Goal: Communication & Community: Answer question/provide support

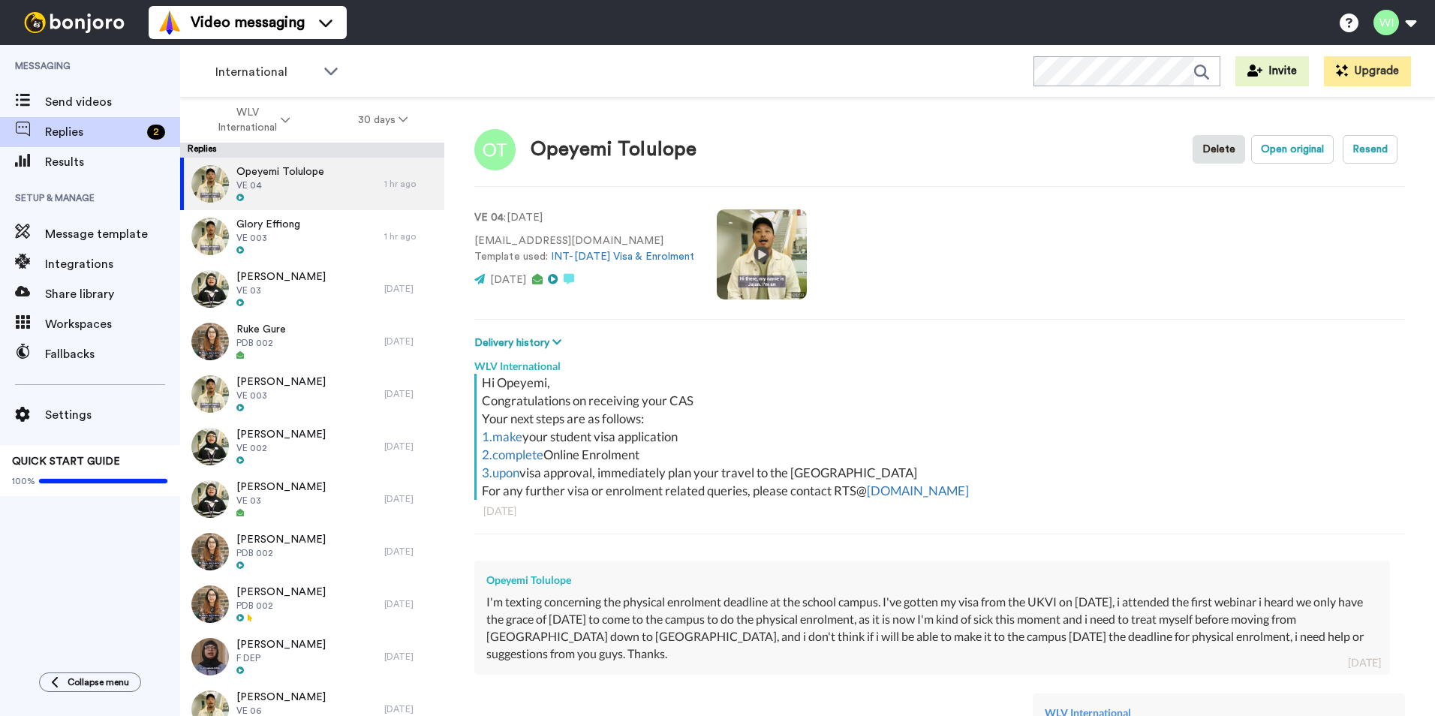
scroll to position [246, 0]
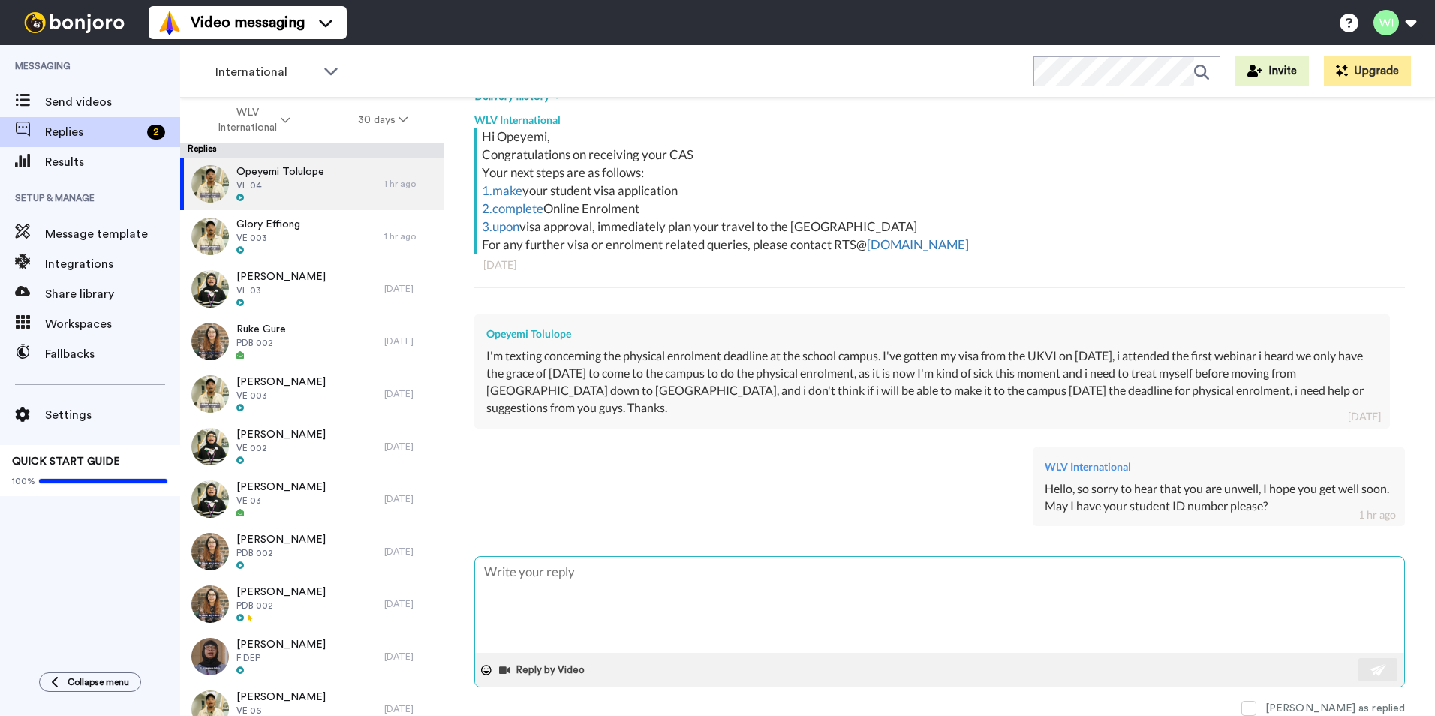
click at [844, 609] on textarea at bounding box center [939, 605] width 929 height 96
type textarea "x"
type textarea "H"
type textarea "x"
type textarea "He"
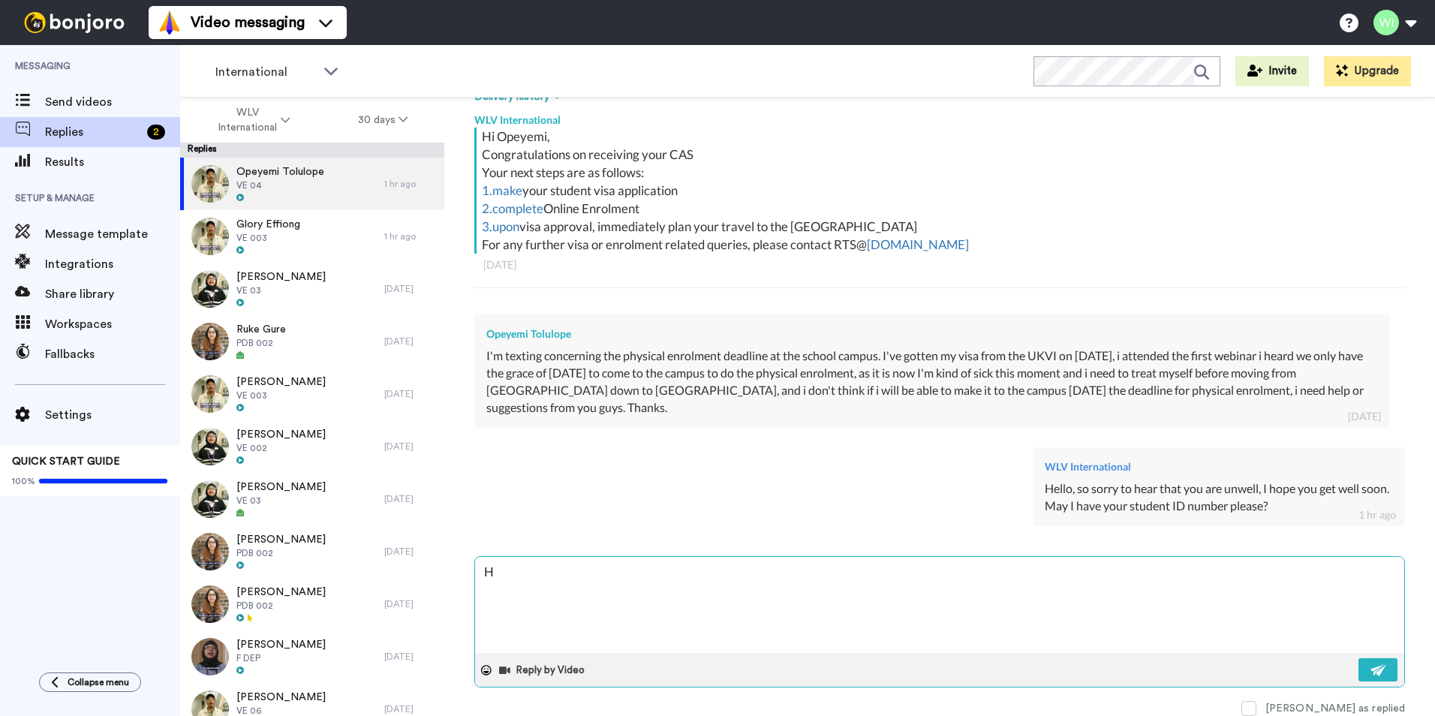
type textarea "x"
type textarea "Hel"
type textarea "x"
type textarea "Hell"
type textarea "x"
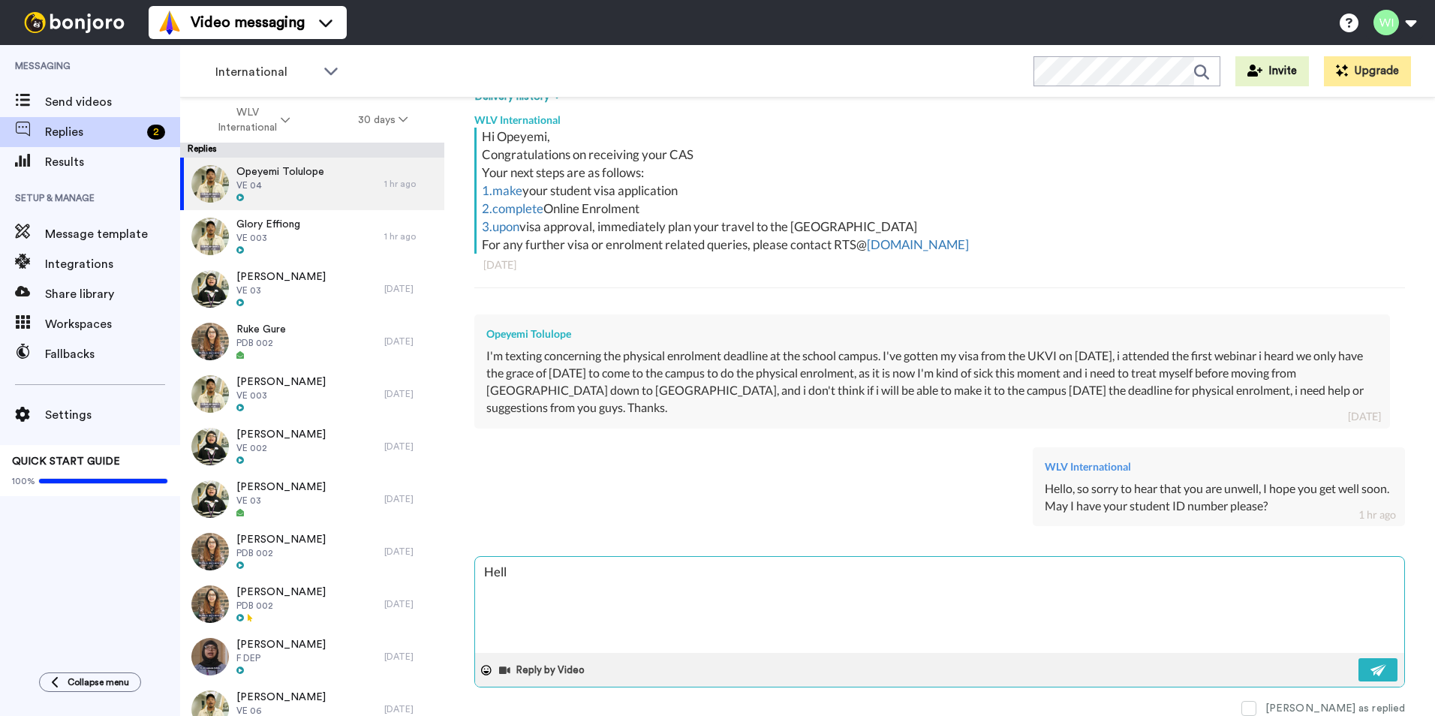
type textarea "Hello"
type textarea "x"
type textarea "Hello,"
type textarea "x"
type textarea "Hello,"
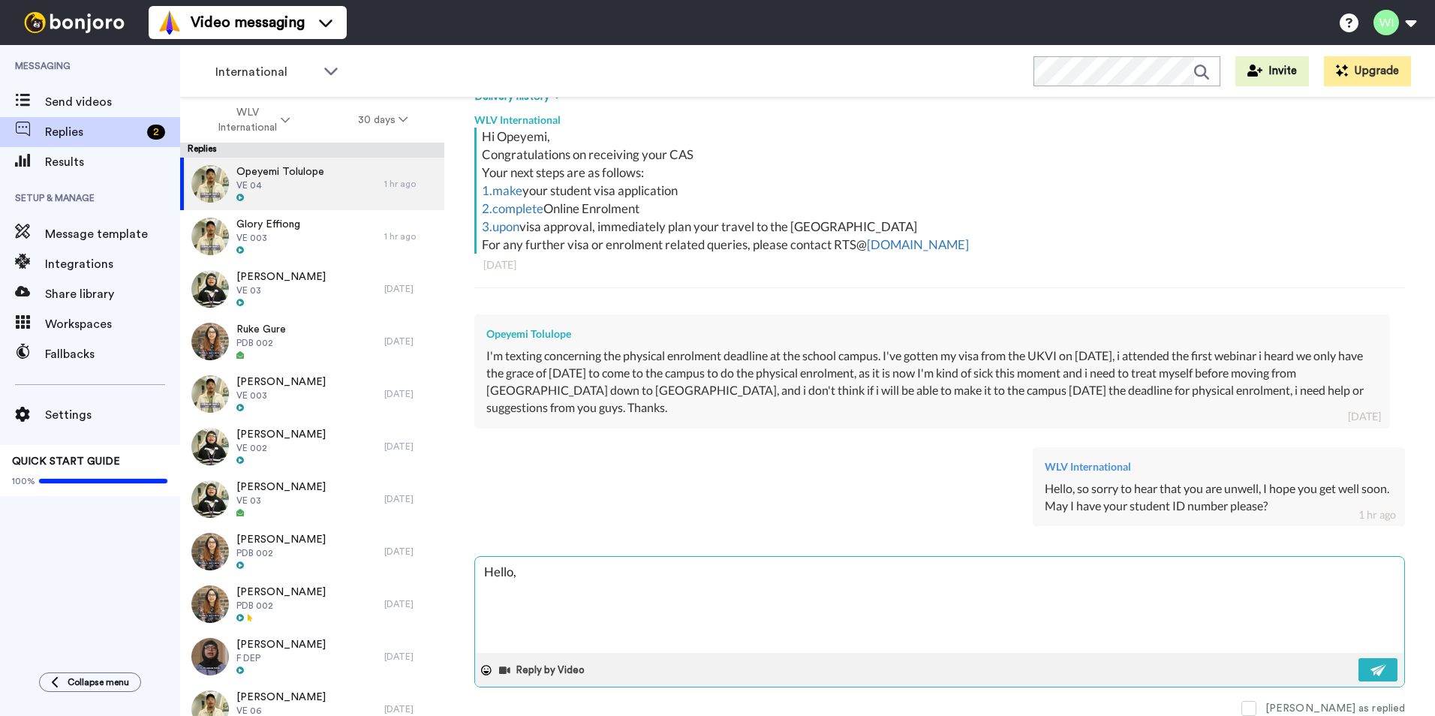
type textarea "x"
type textarea "Hello, p"
type textarea "x"
type textarea "Hello, pl"
type textarea "x"
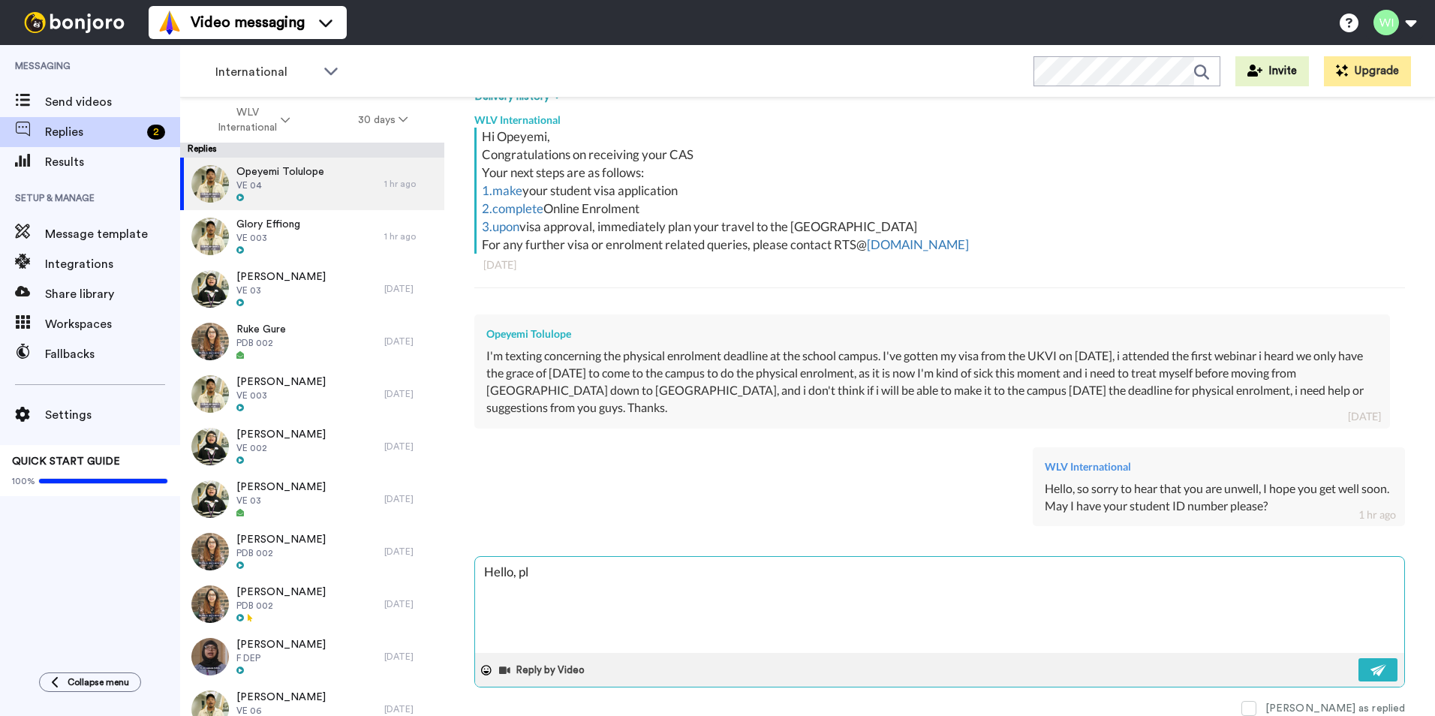
type textarea "Hello, ple"
type textarea "x"
type textarea "Hello, plea"
type textarea "x"
type textarea "Hello, pleas"
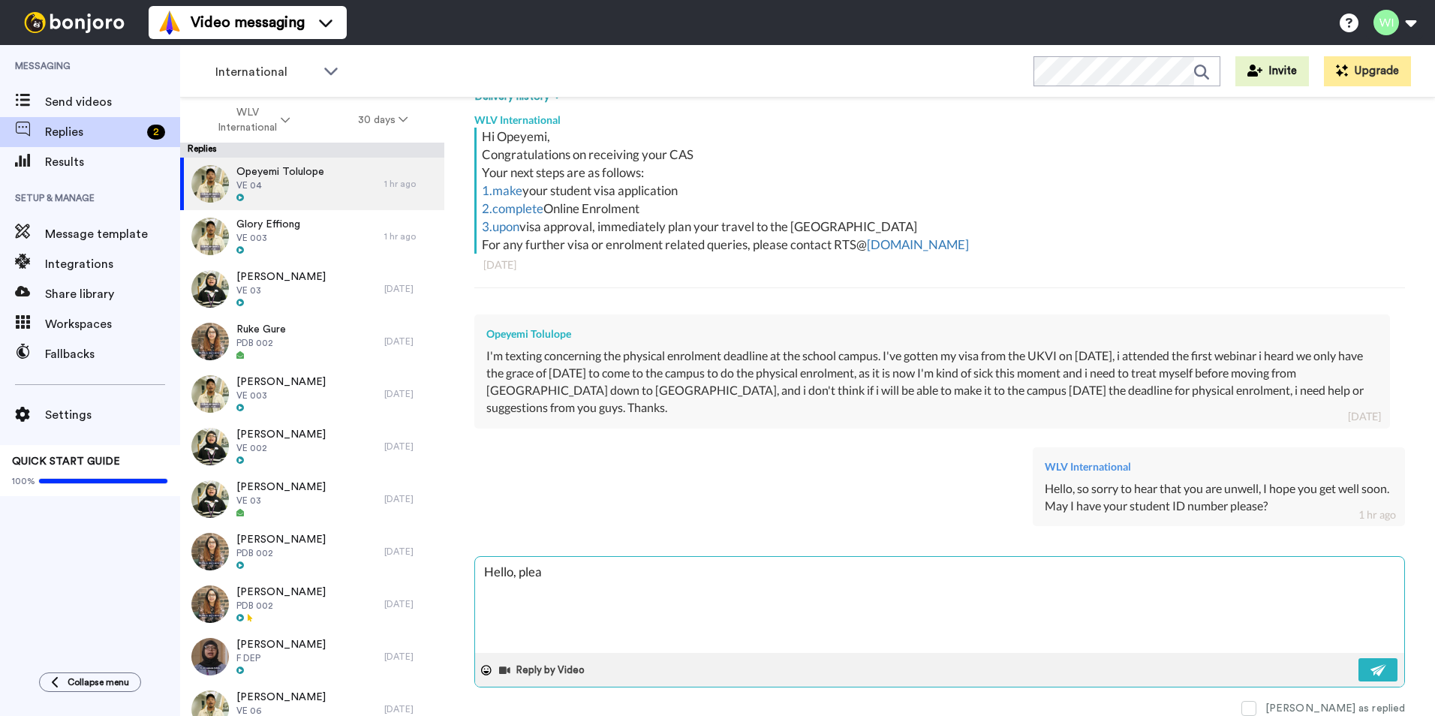
type textarea "x"
type textarea "Hello, please"
type textarea "x"
type textarea "Hello, please"
type textarea "x"
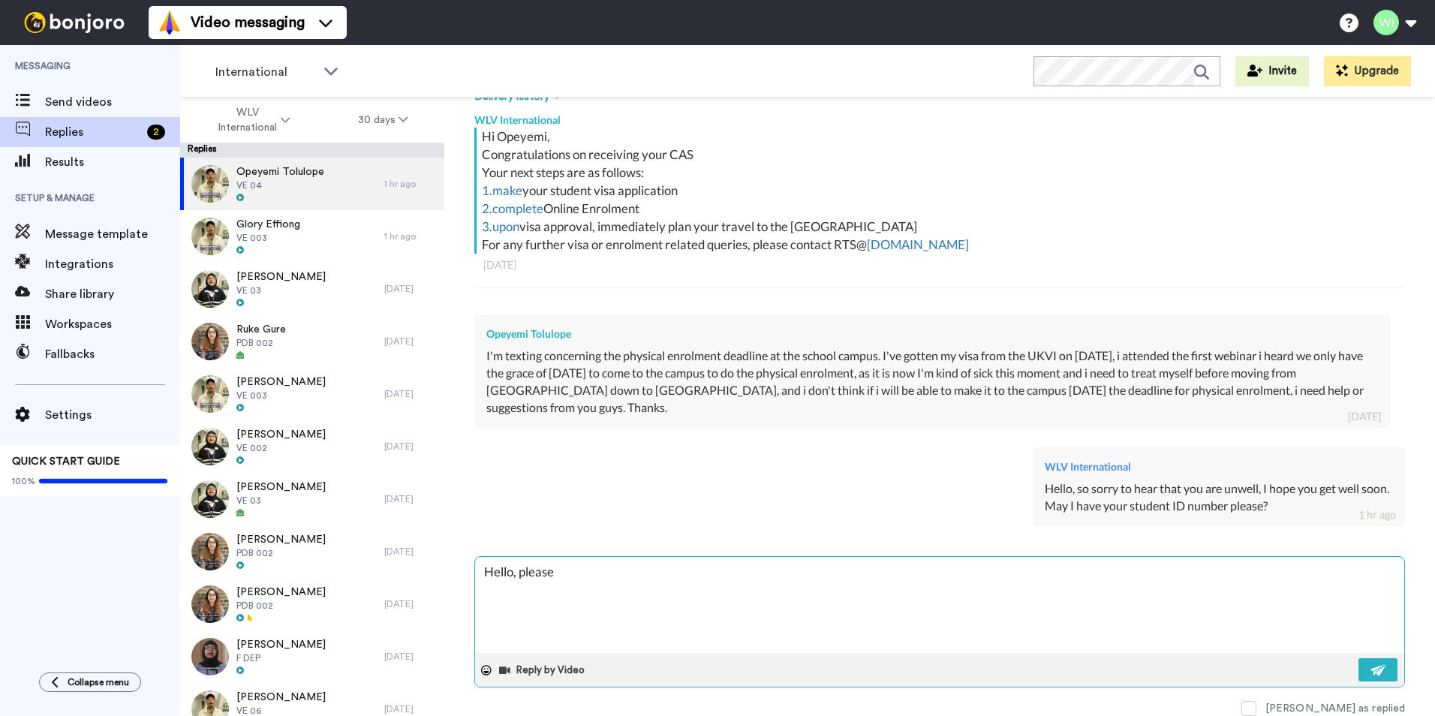
type textarea "Hello, please s"
type textarea "x"
type textarea "Hello, please se"
type textarea "x"
type textarea "Hello, please [PERSON_NAME]"
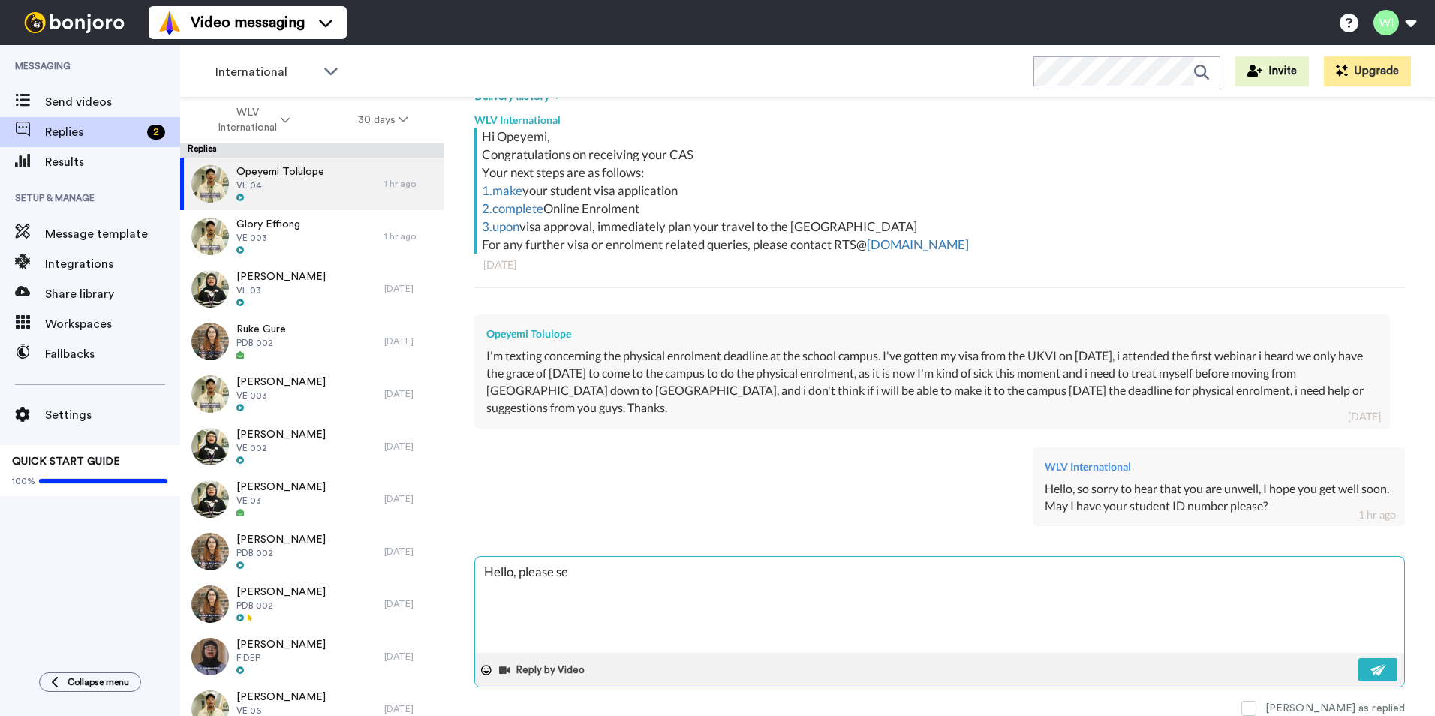
type textarea "x"
type textarea "Hello, please se"
type textarea "x"
type textarea "Hello, please s"
type textarea "x"
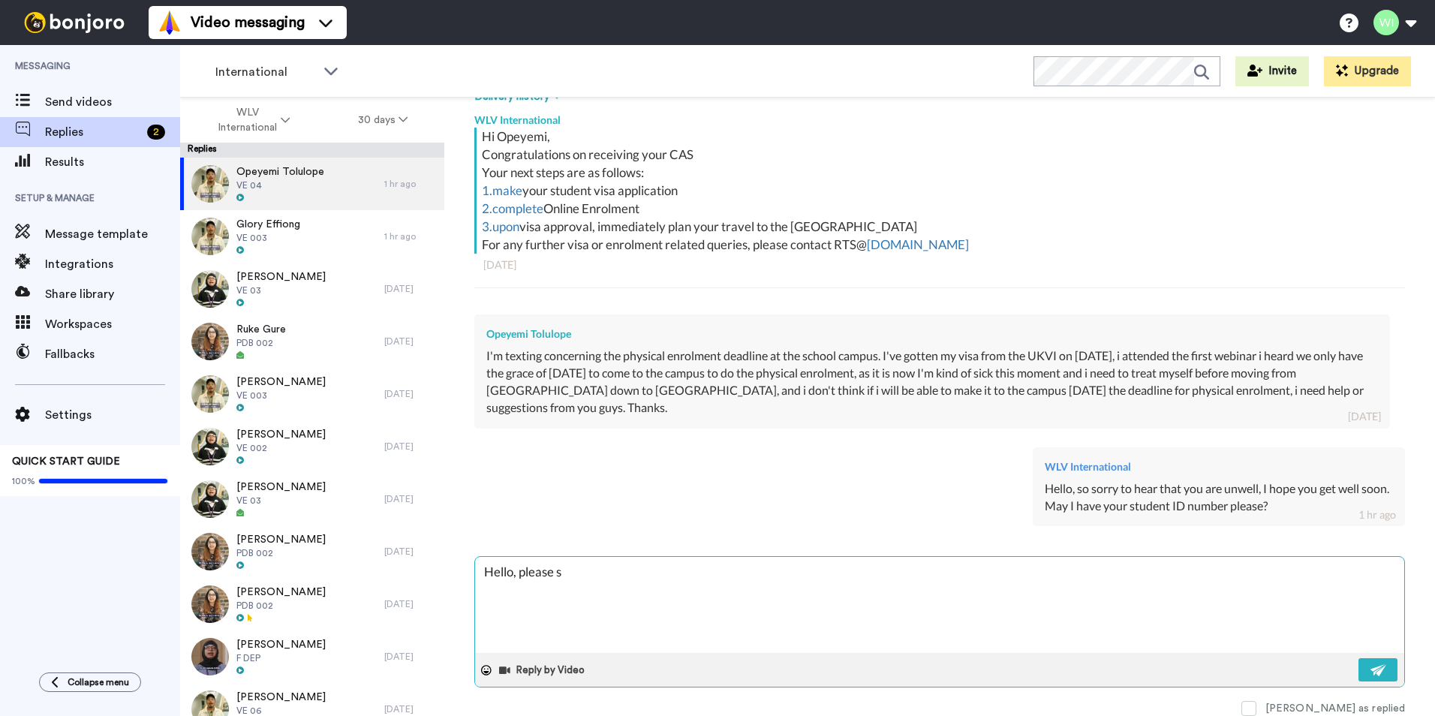
type textarea "Hello, please"
type textarea "x"
type textarea "Hello, please c"
type textarea "x"
type textarea "Hello, please co"
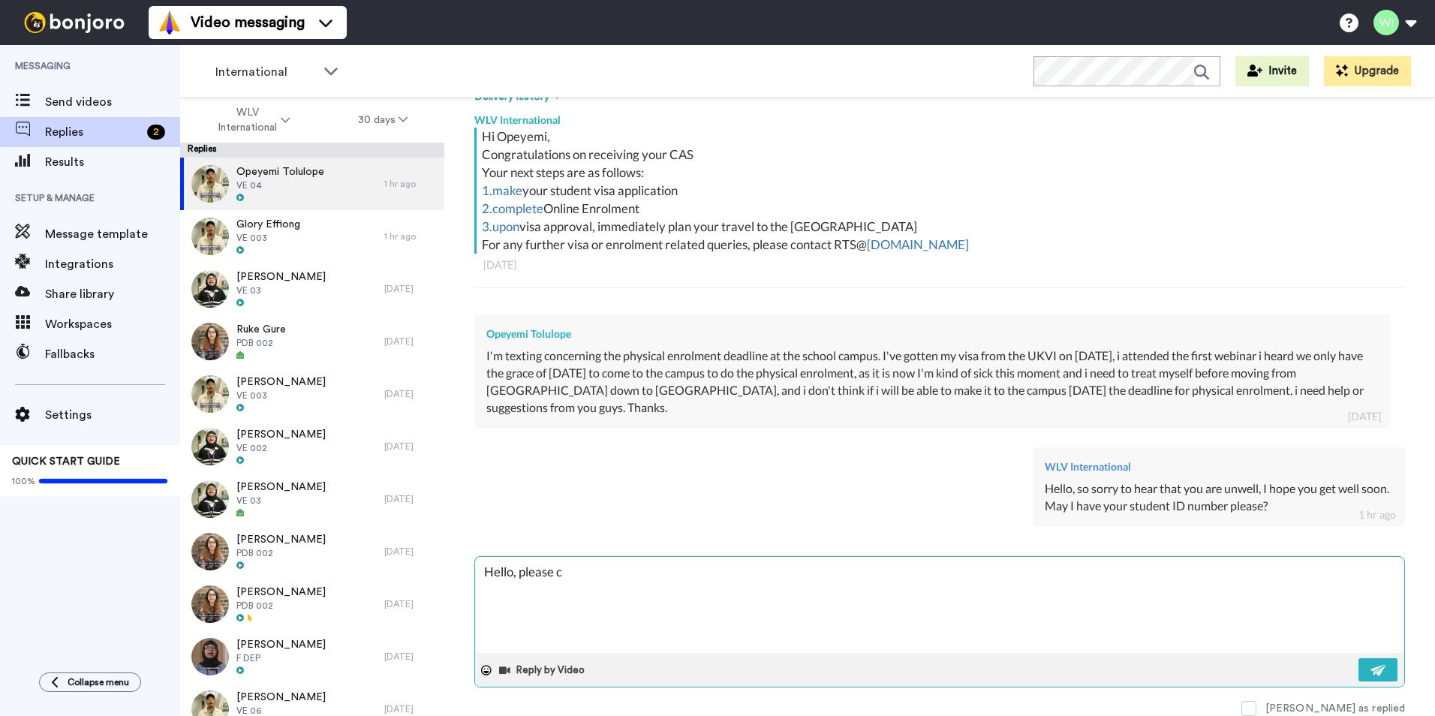
type textarea "x"
type textarea "Hello, please con"
type textarea "x"
type textarea "Hello, please cont"
type textarea "x"
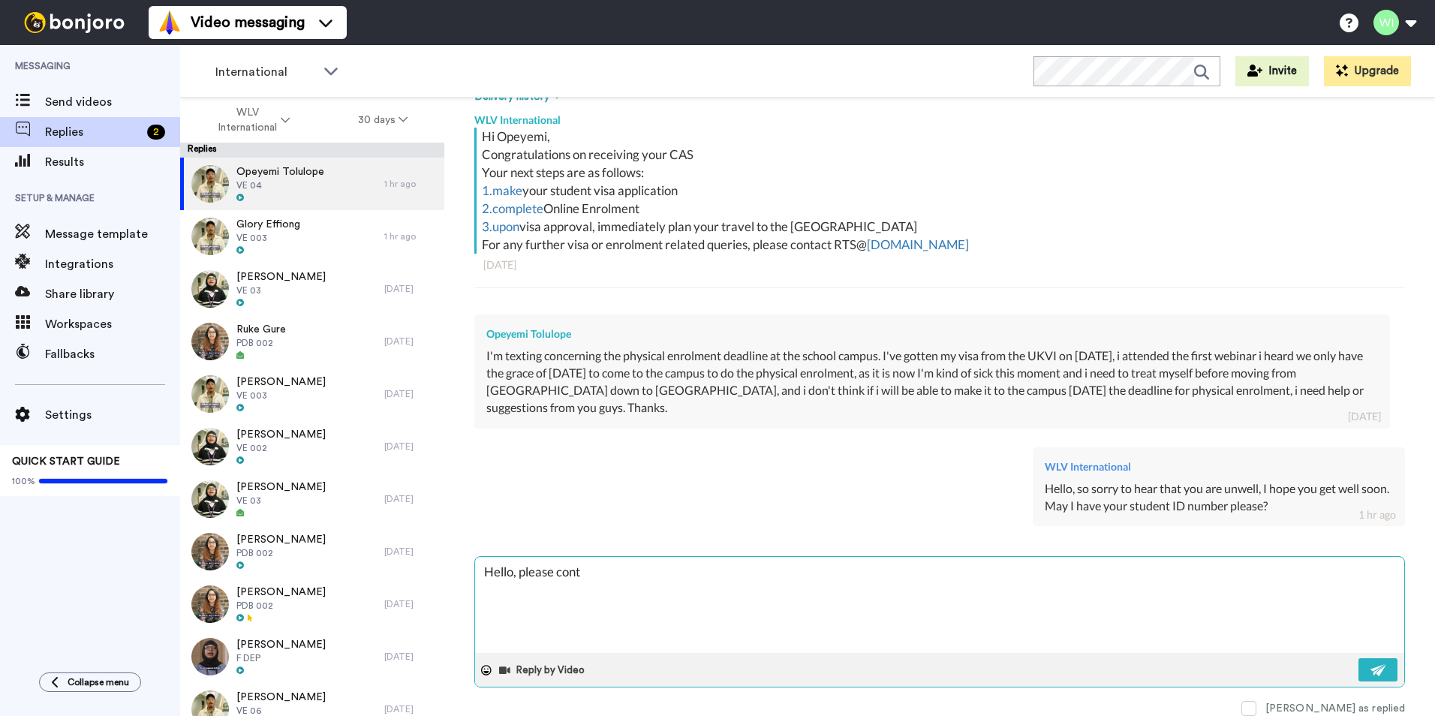
type textarea "Hello, please conta"
type textarea "x"
type textarea "Hello, please contat"
type textarea "x"
type textarea "Hello, please contat"
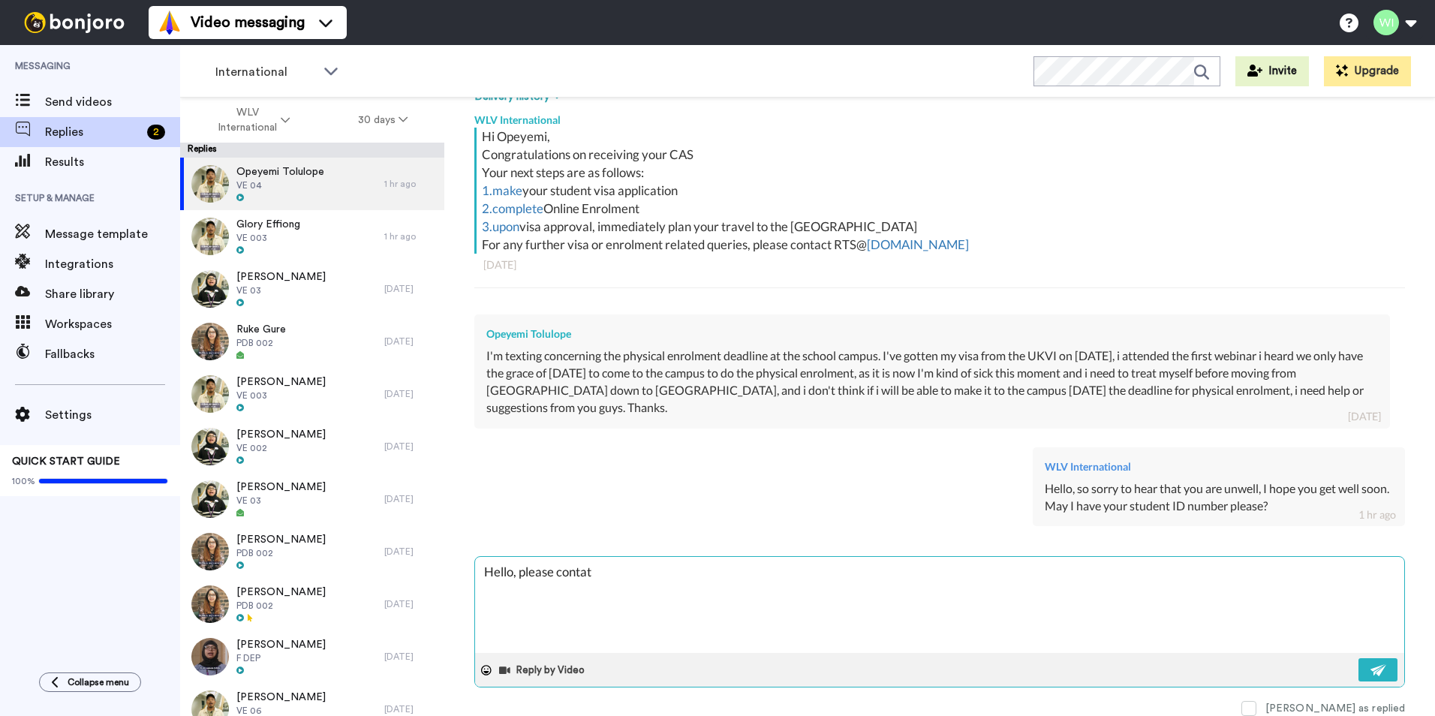
type textarea "x"
type textarea "Hello, please contat"
type textarea "x"
type textarea "Hello, please conta"
type textarea "x"
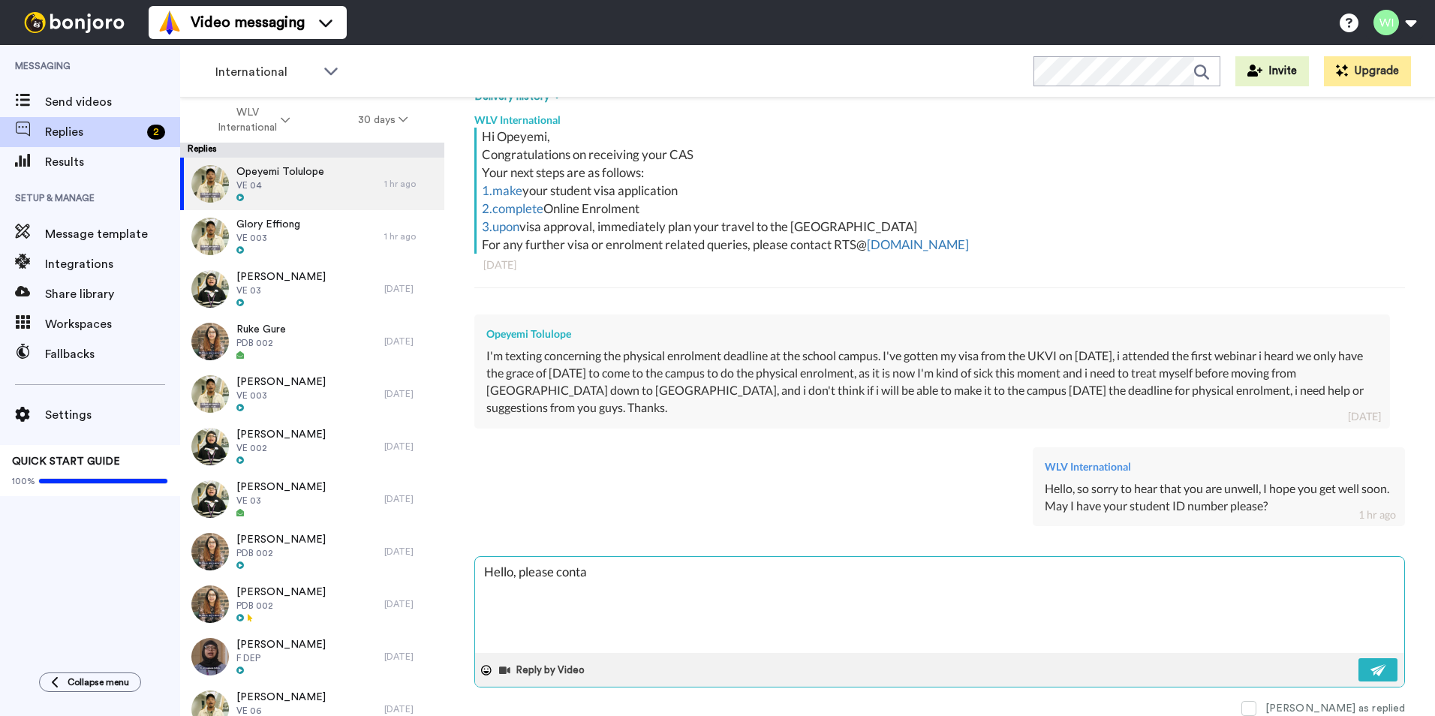
type textarea "Hello, please contac"
type textarea "x"
type textarea "Hello, please contact"
type textarea "x"
type textarea "Hello, please contact"
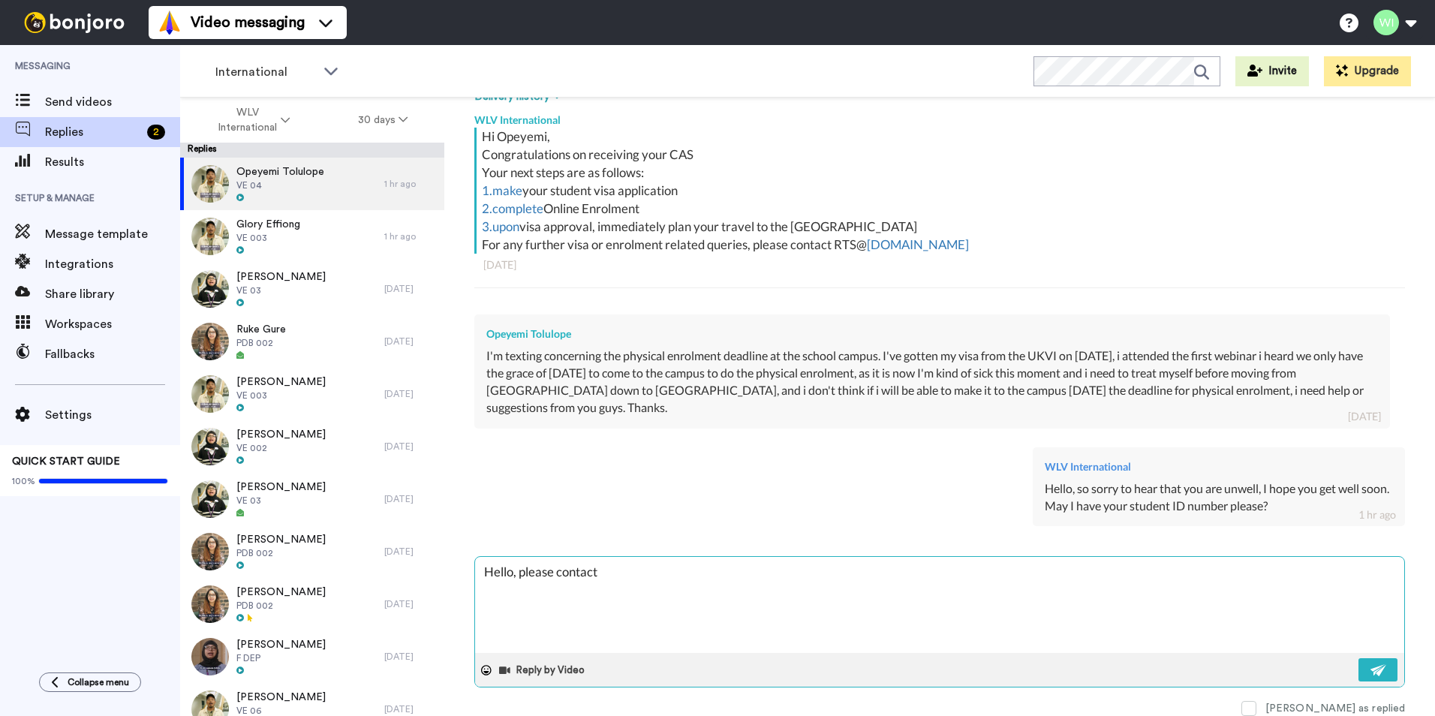
type textarea "x"
type textarea "Hello, please contact R"
type textarea "x"
type textarea "Hello, please contact RT"
type textarea "x"
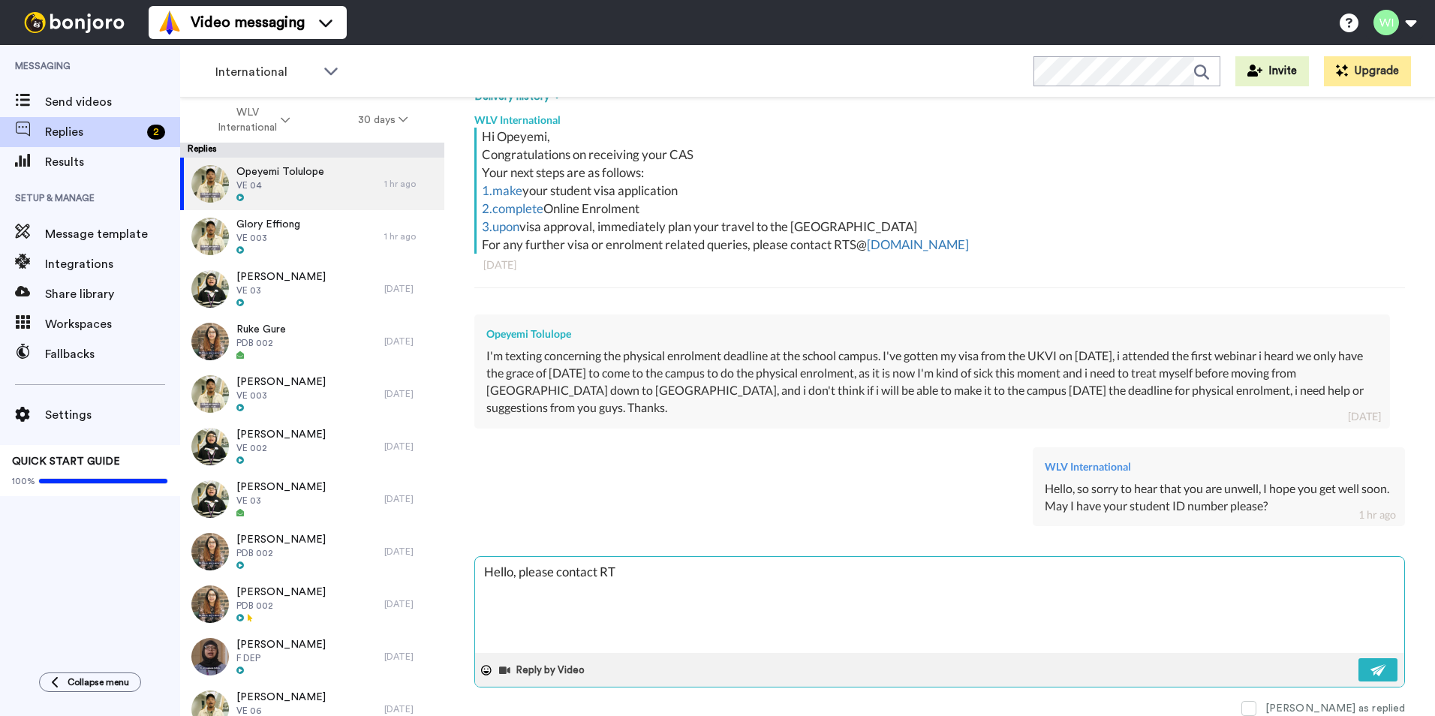
type textarea "Hello, please contact RTS"
type textarea "x"
type textarea "Hello, please contact RTS@"
type textarea "x"
type textarea "Hello, please contact RTS@w"
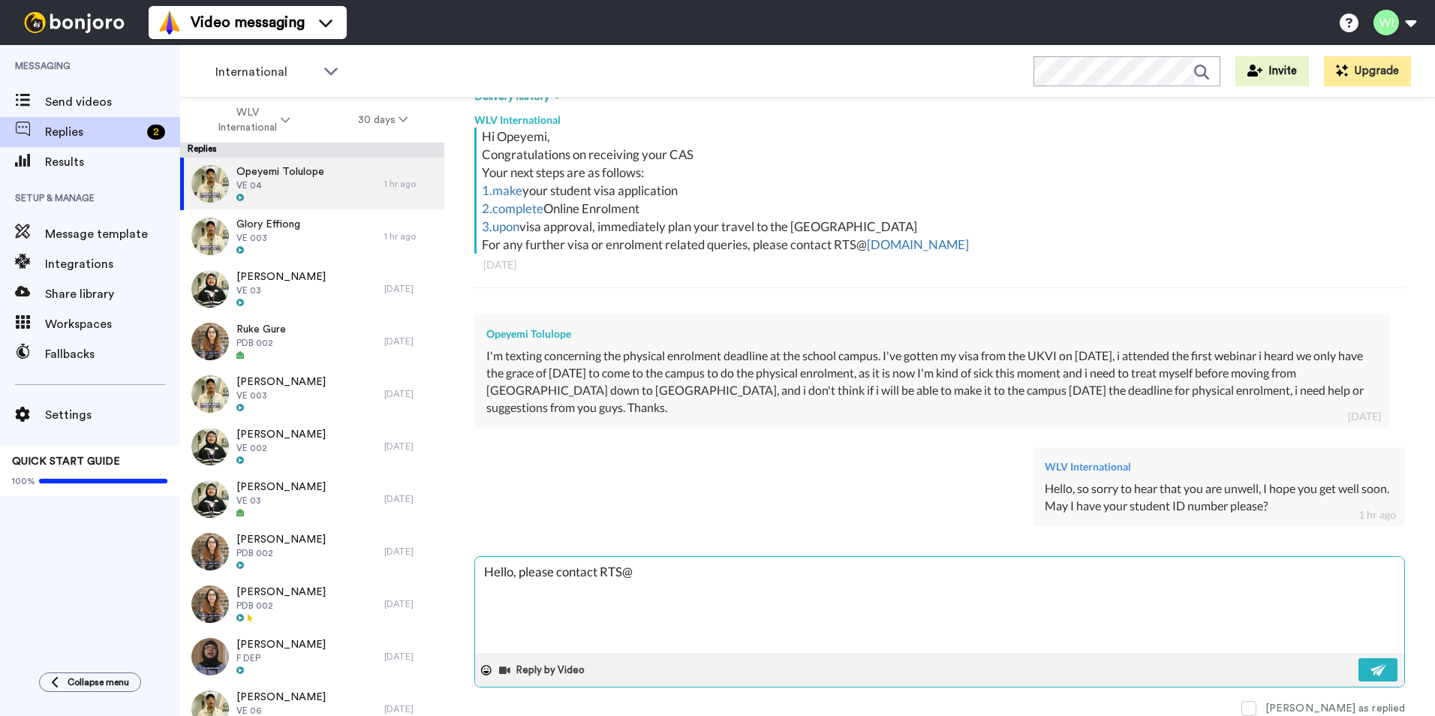
type textarea "x"
type textarea "Hello, please contact RTS@wl"
type textarea "x"
type textarea "Hello, please contact RTS@wlv"
type textarea "x"
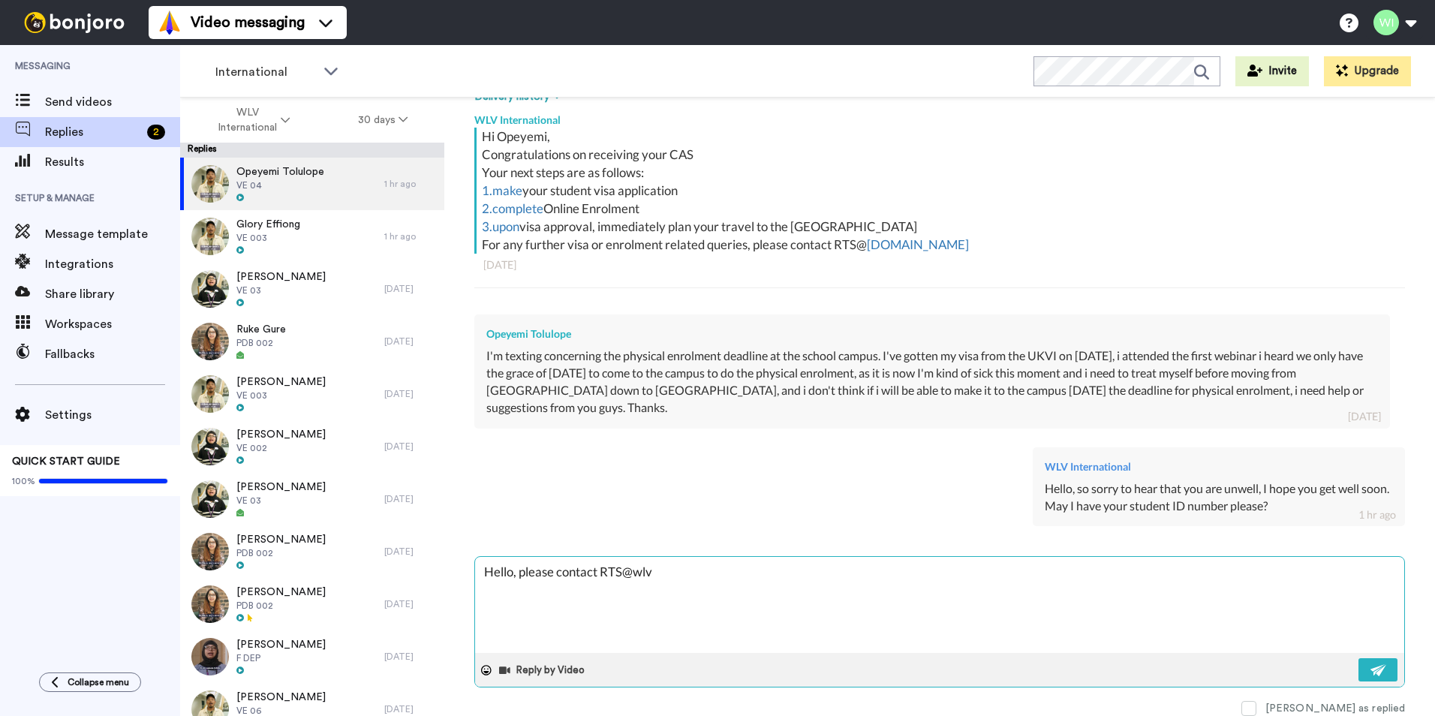
type textarea "Hello, please contact RTS@wlv."
type textarea "x"
type textarea "Hello, please contact RTS@wlv.a"
type textarea "x"
type textarea "Hello, please contact [EMAIL_ADDRESS][DOMAIN_NAME]"
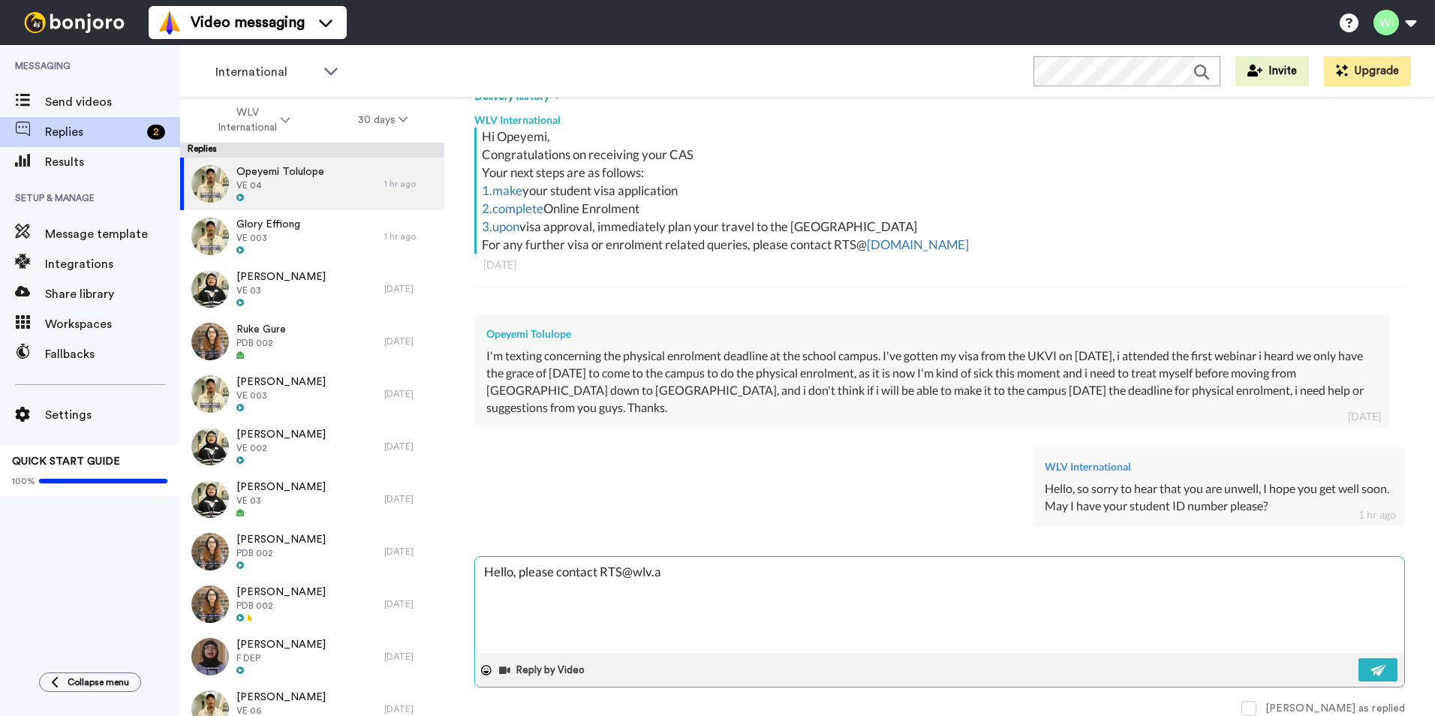
type textarea "x"
type textarea "Hello, please contact [EMAIL_ADDRESS][DOMAIN_NAME]."
type textarea "x"
type textarea "Hello, please contact RTS@wlv.ac.u"
type textarea "x"
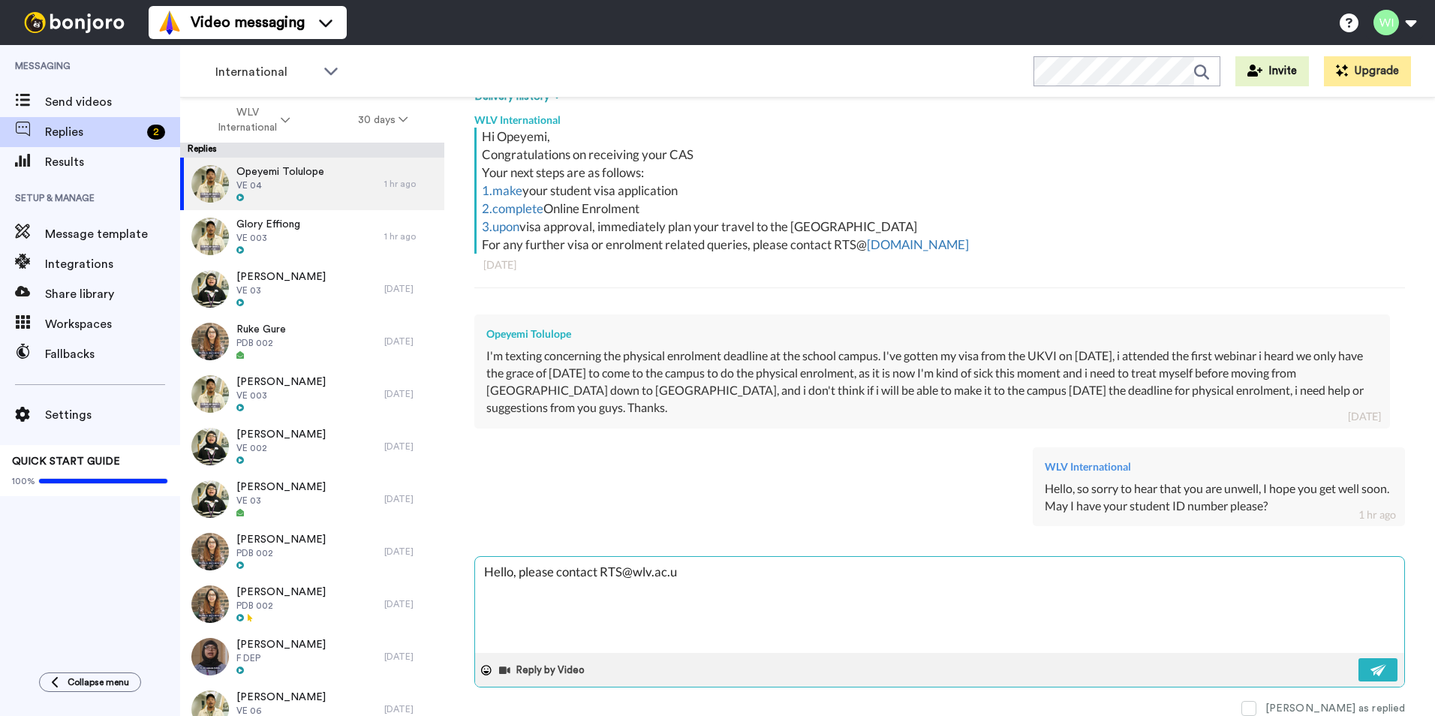
type textarea "Hello, please contact [EMAIL_ADDRESS][DOMAIN_NAME]"
type textarea "x"
type textarea "Hello, please contact [EMAIL_ADDRESS][DOMAIN_NAME]"
type textarea "x"
type textarea "Hello, please contact [EMAIL_ADDRESS][DOMAIN_NAME] t"
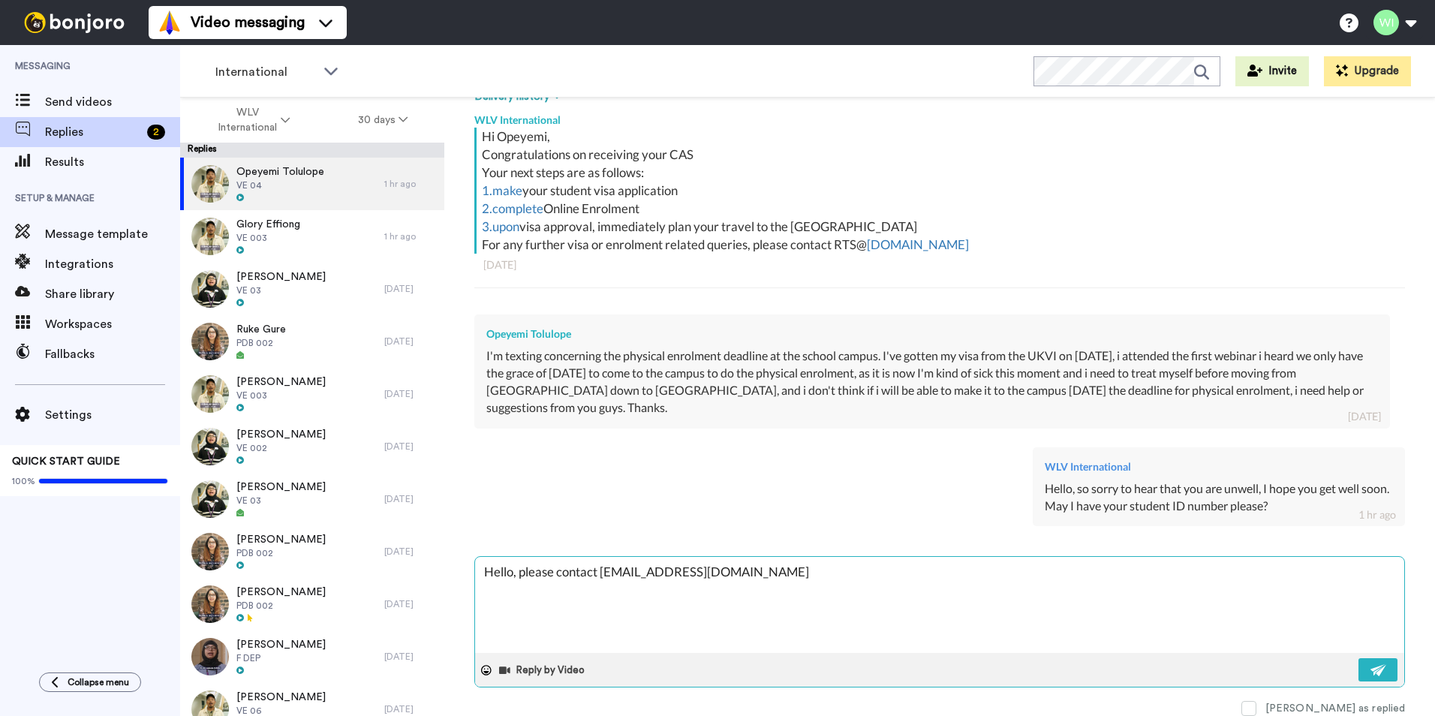
type textarea "x"
type textarea "Hello, please contact [EMAIL_ADDRESS][DOMAIN_NAME] to"
type textarea "x"
type textarea "Hello, please contact [EMAIL_ADDRESS][DOMAIN_NAME] to"
type textarea "x"
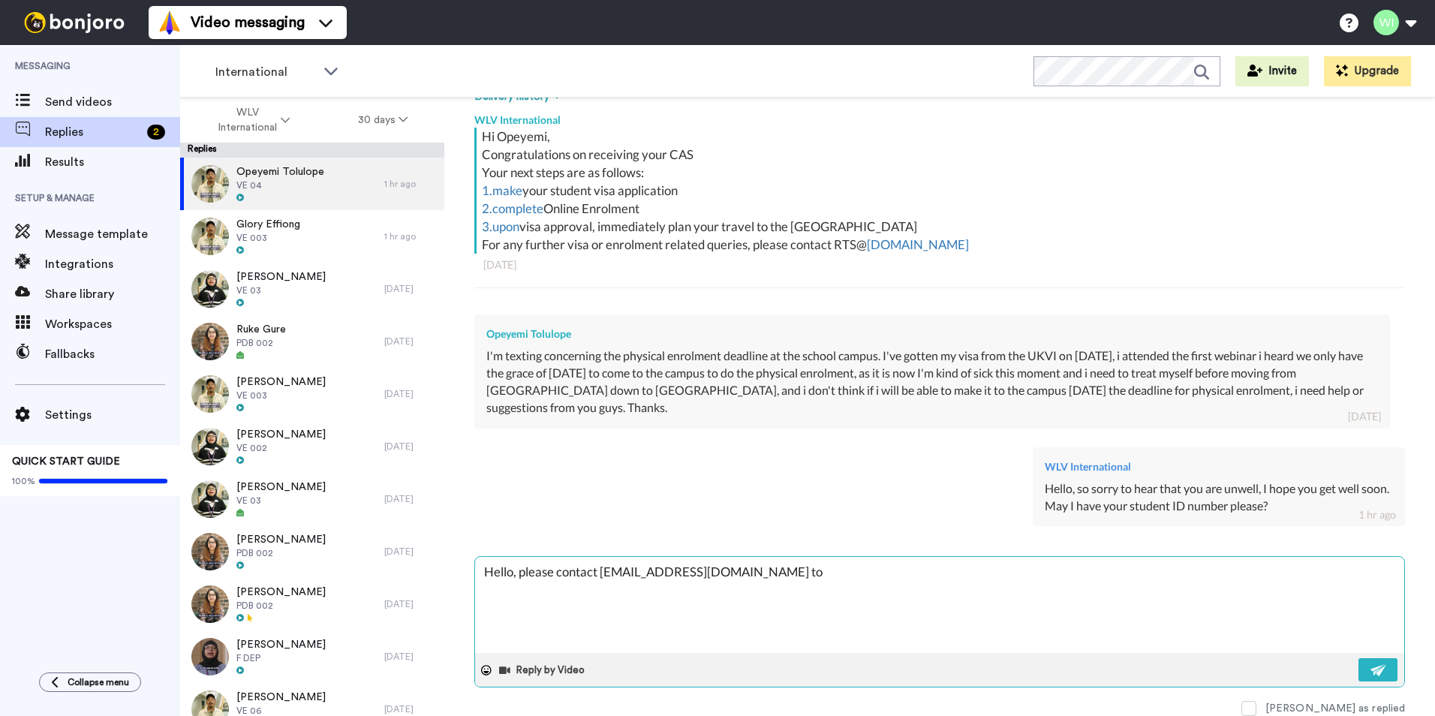
type textarea "Hello, please contact [EMAIL_ADDRESS][DOMAIN_NAME] to a"
type textarea "x"
type textarea "Hello, please contact [EMAIL_ADDRESS][DOMAIN_NAME] to"
type textarea "x"
type textarea "Hello, please contact [EMAIL_ADDRESS][DOMAIN_NAME] to"
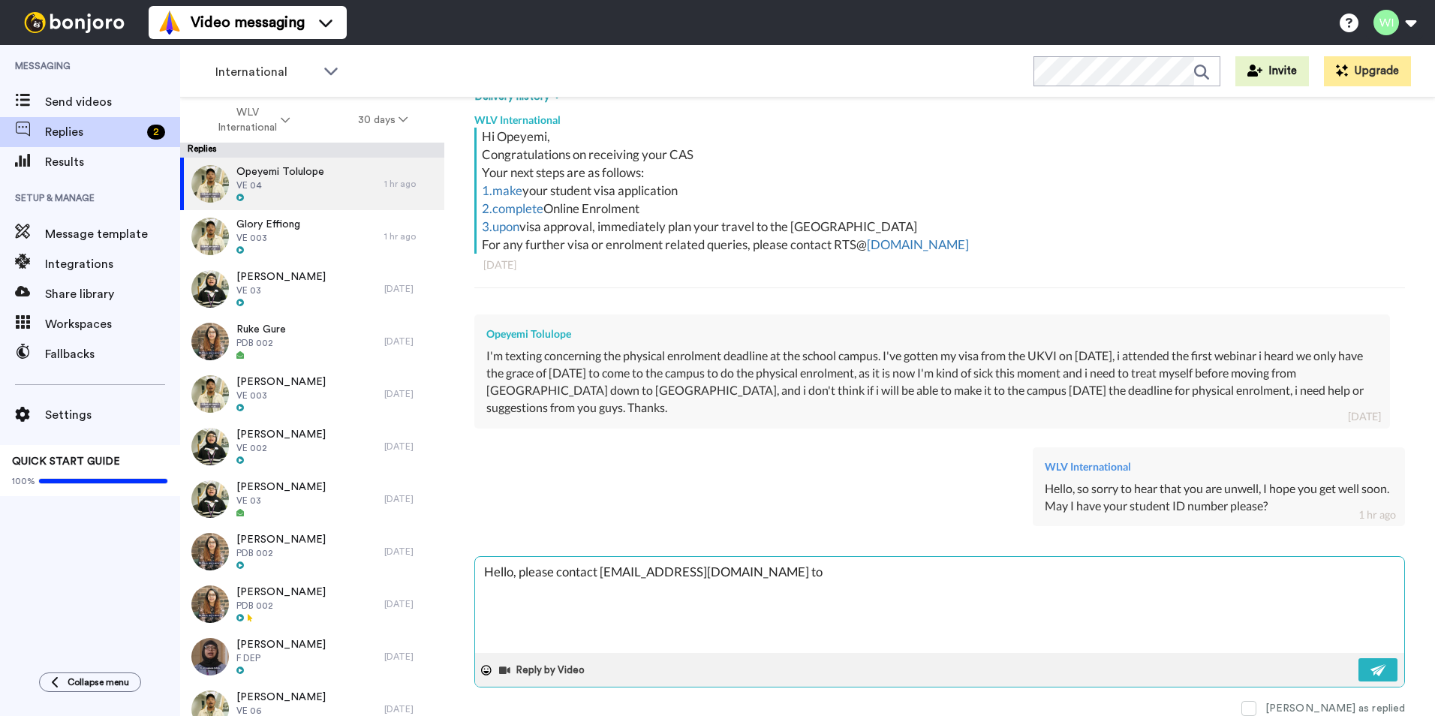
type textarea "x"
type textarea "Hello, please contact [EMAIL_ADDRESS][DOMAIN_NAME] to"
type textarea "x"
type textarea "Hello, please contact [EMAIL_ADDRESS][DOMAIN_NAME] to l"
type textarea "x"
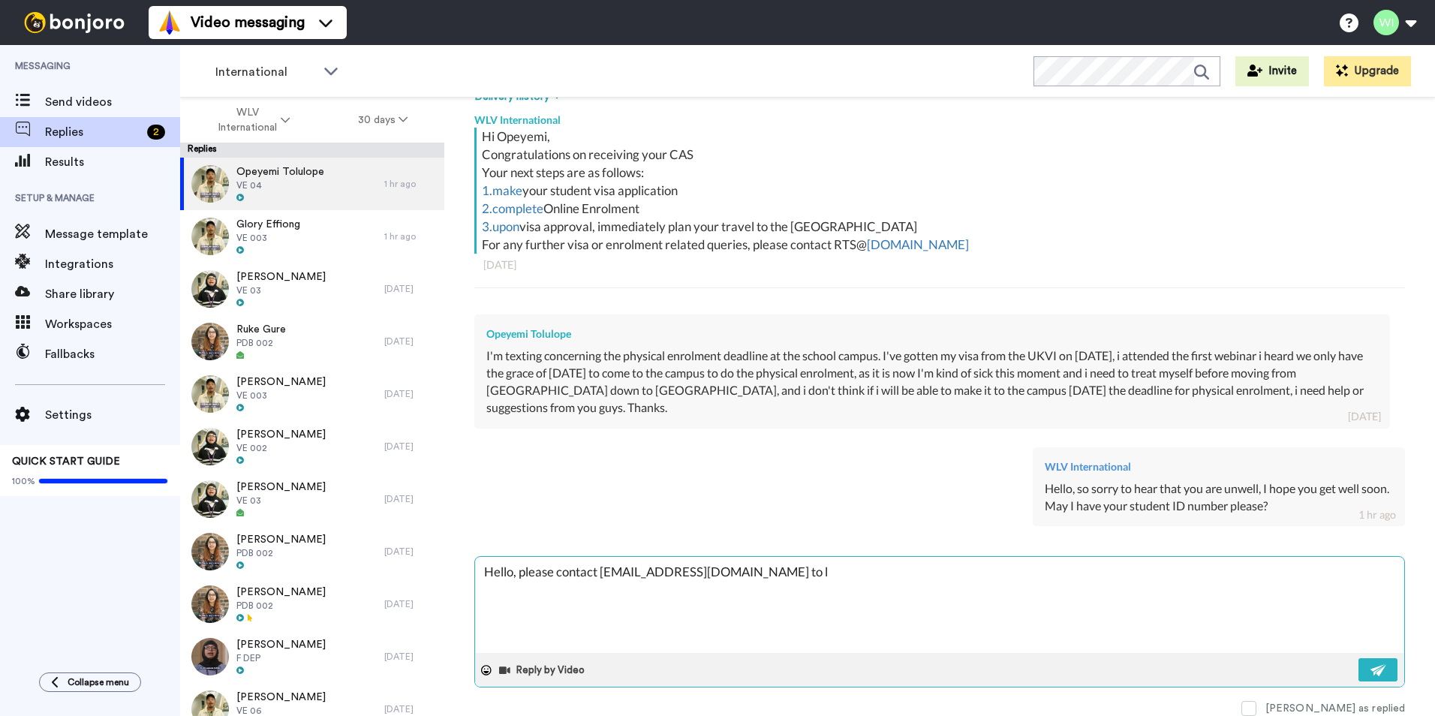
type textarea "Hello, please contact [EMAIL_ADDRESS][DOMAIN_NAME] to lo"
type textarea "x"
type textarea "Hello, please contact [EMAIL_ADDRESS][DOMAIN_NAME] to loo"
type textarea "x"
type textarea "Hello, please contact [EMAIL_ADDRESS][DOMAIN_NAME] to look"
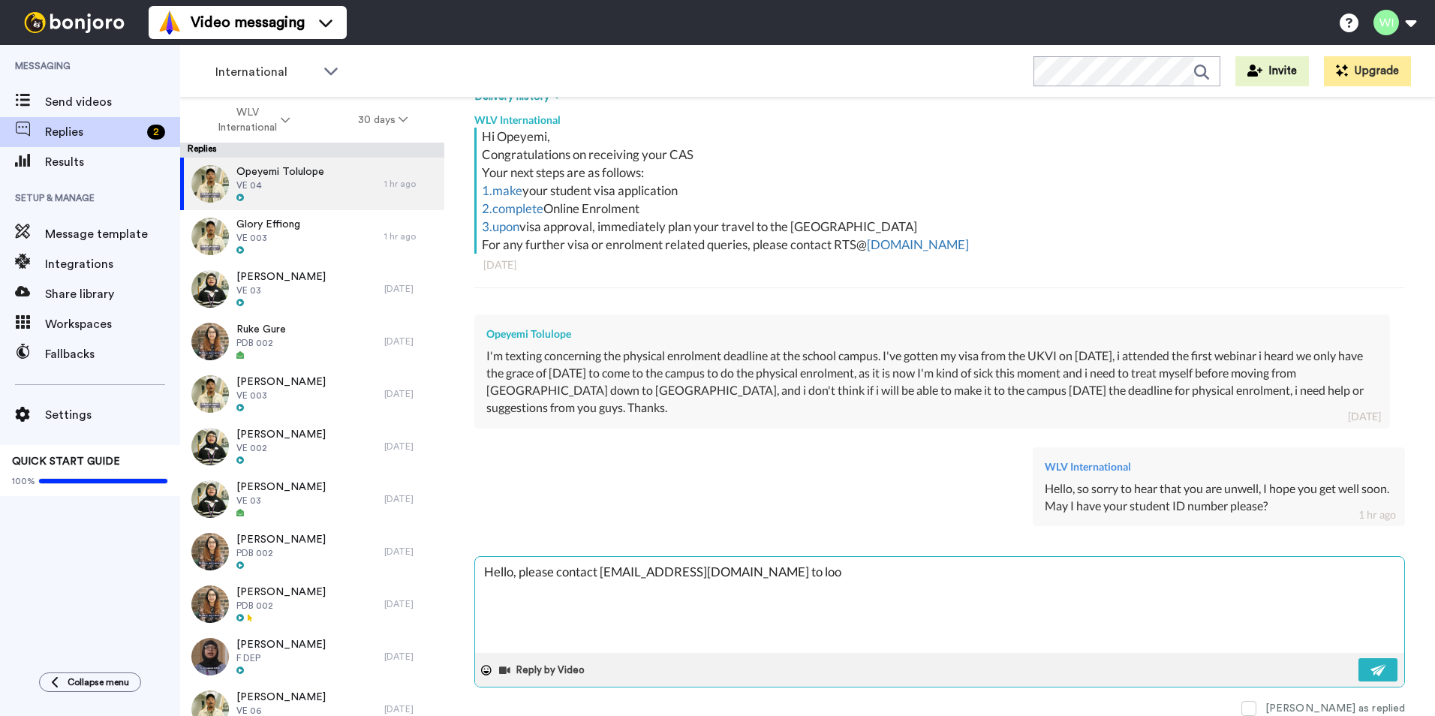
type textarea "x"
type textarea "Hello, please contact [EMAIL_ADDRESS][DOMAIN_NAME] to look"
type textarea "x"
type textarea "Hello, please contact [EMAIL_ADDRESS][DOMAIN_NAME] to look i"
type textarea "x"
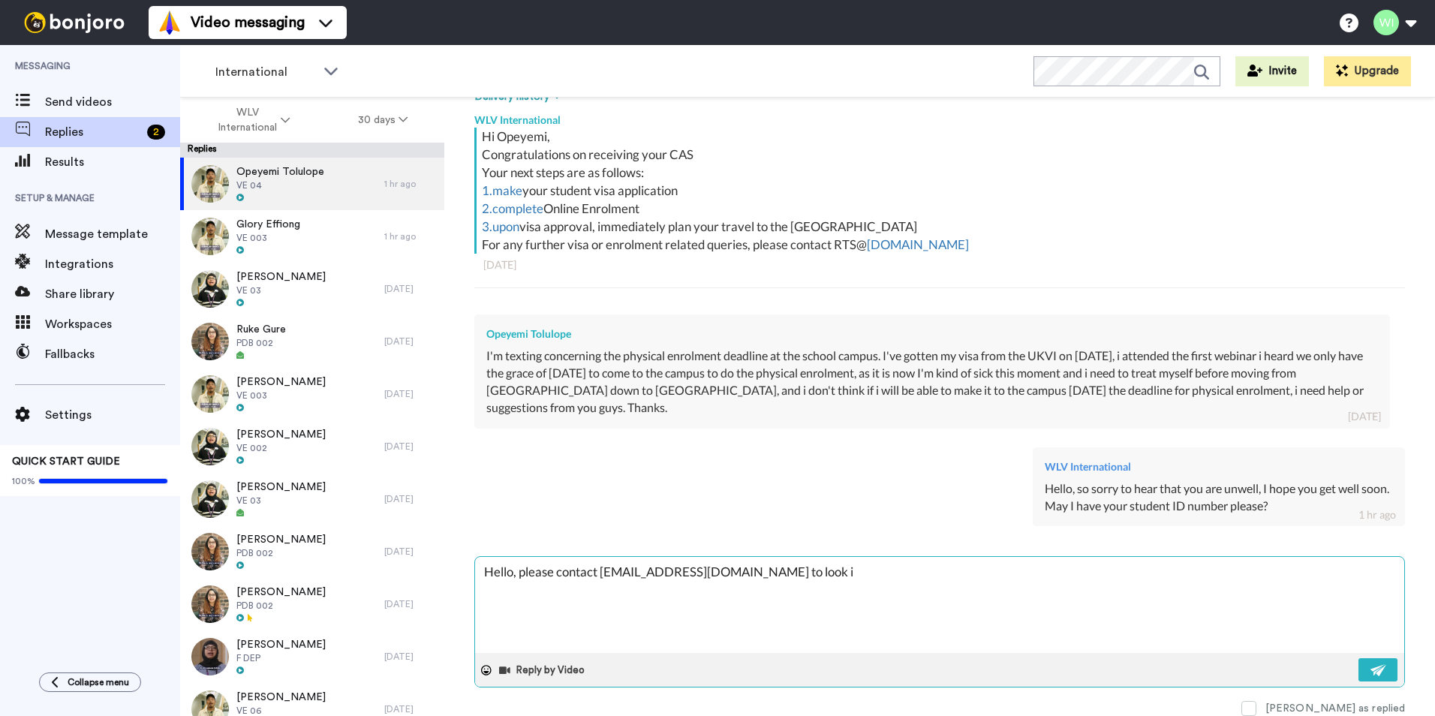
type textarea "Hello, please contact [EMAIL_ADDRESS][DOMAIN_NAME] to look in"
type textarea "x"
type textarea "Hello, please contact [EMAIL_ADDRESS][DOMAIN_NAME] to look int"
type textarea "x"
type textarea "Hello, please contact [EMAIL_ADDRESS][DOMAIN_NAME] to look into"
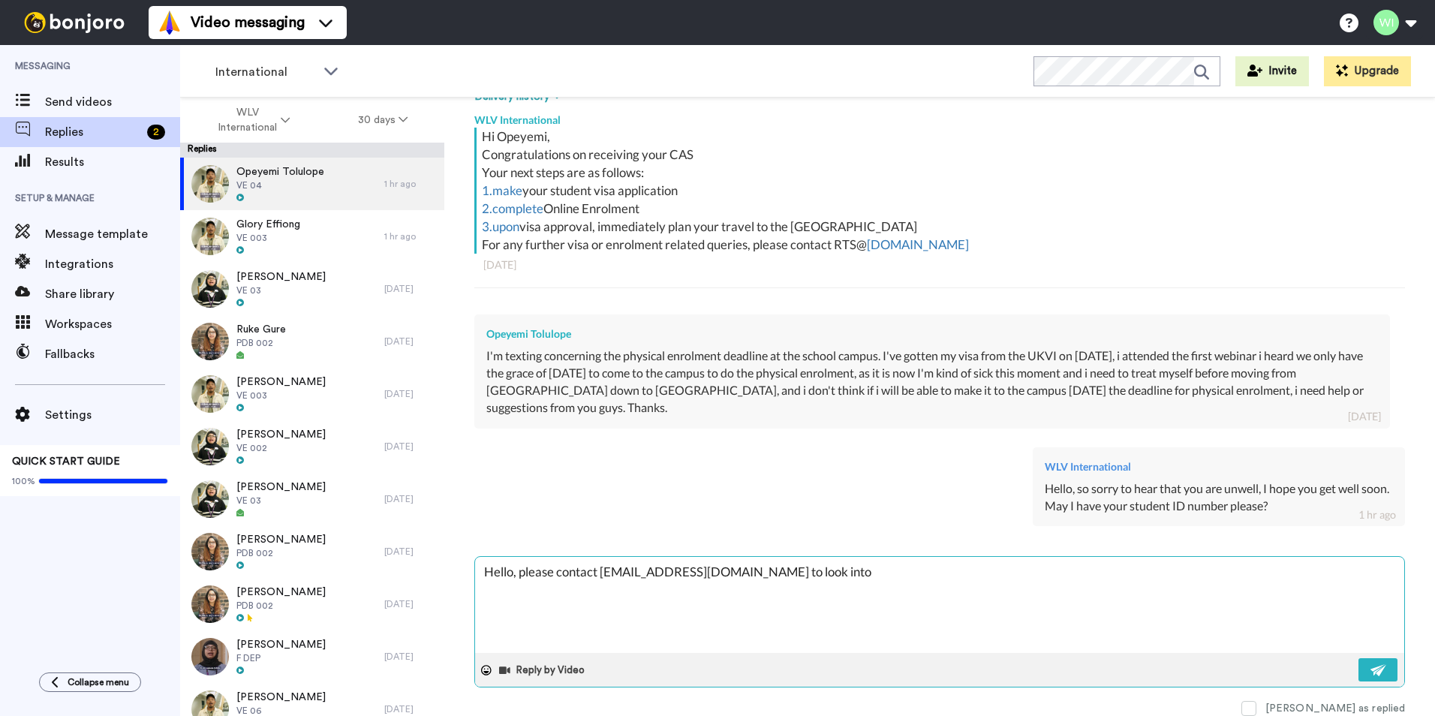
type textarea "x"
type textarea "Hello, please contact [EMAIL_ADDRESS][DOMAIN_NAME] to look into"
type textarea "x"
type textarea "Hello, please contact [EMAIL_ADDRESS][DOMAIN_NAME] to look into t"
type textarea "x"
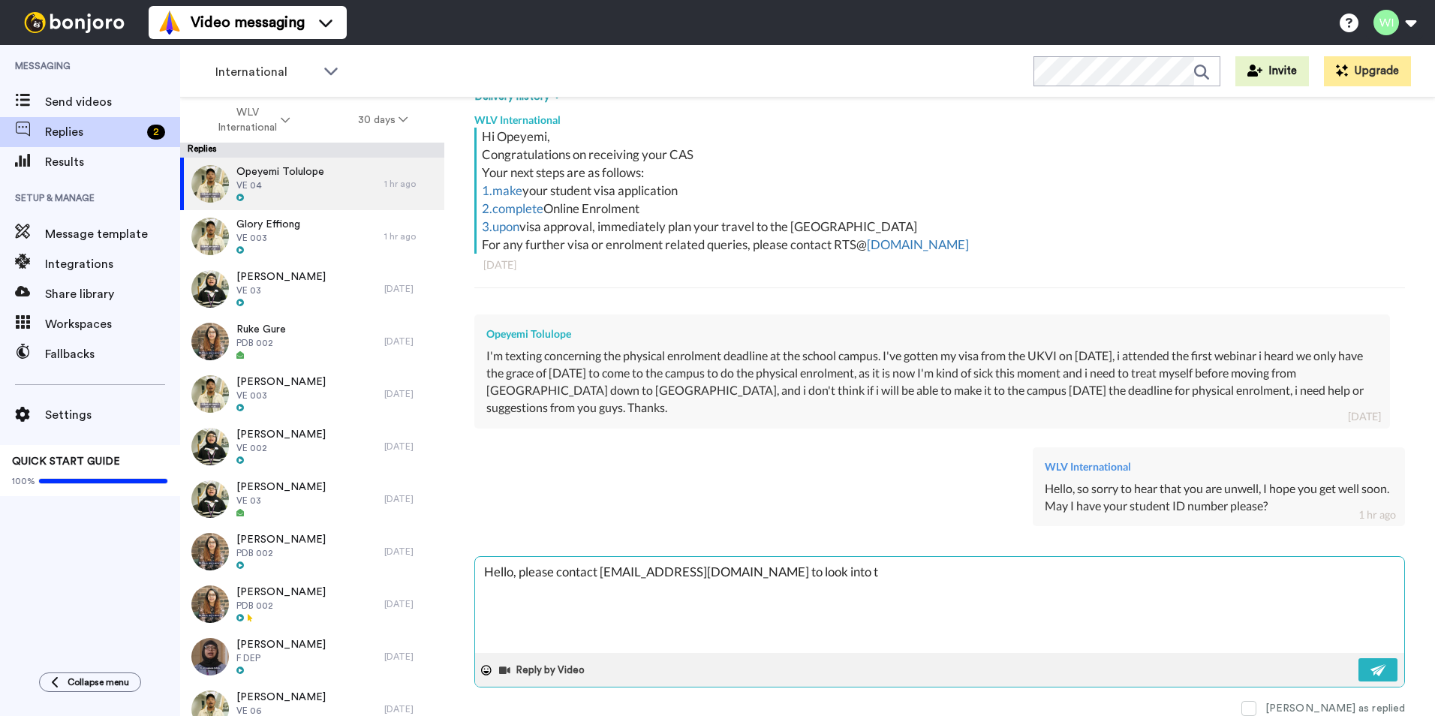
type textarea "Hello, please contact [EMAIL_ADDRESS][DOMAIN_NAME] to look into th"
type textarea "x"
type textarea "Hello, please contact [EMAIL_ADDRESS][DOMAIN_NAME] to look into thi"
type textarea "x"
type textarea "Hello, please contact [EMAIL_ADDRESS][DOMAIN_NAME] to look into this"
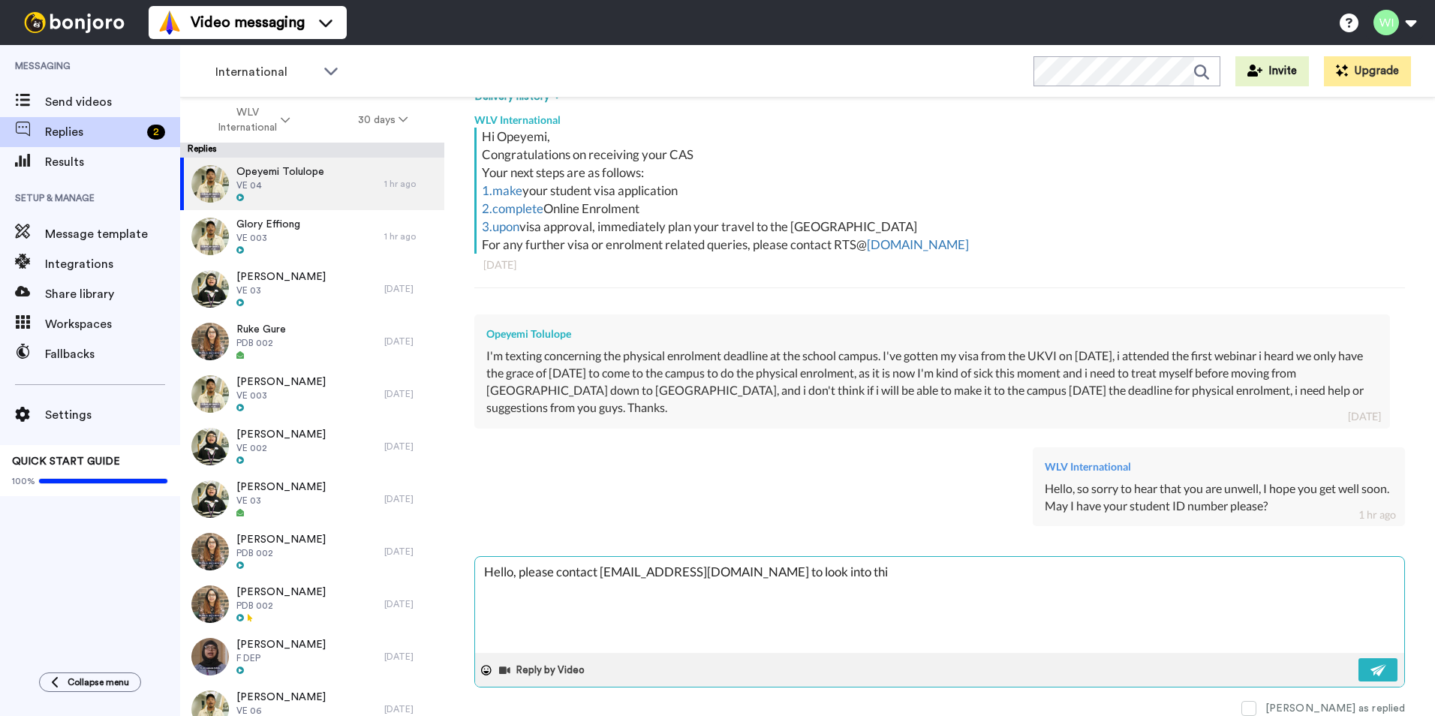
type textarea "x"
type textarea "Hello, please contact [EMAIL_ADDRESS][DOMAIN_NAME] to look into this"
type textarea "x"
type textarea "Hello, please contact [EMAIL_ADDRESS][DOMAIN_NAME] to look into this f"
type textarea "x"
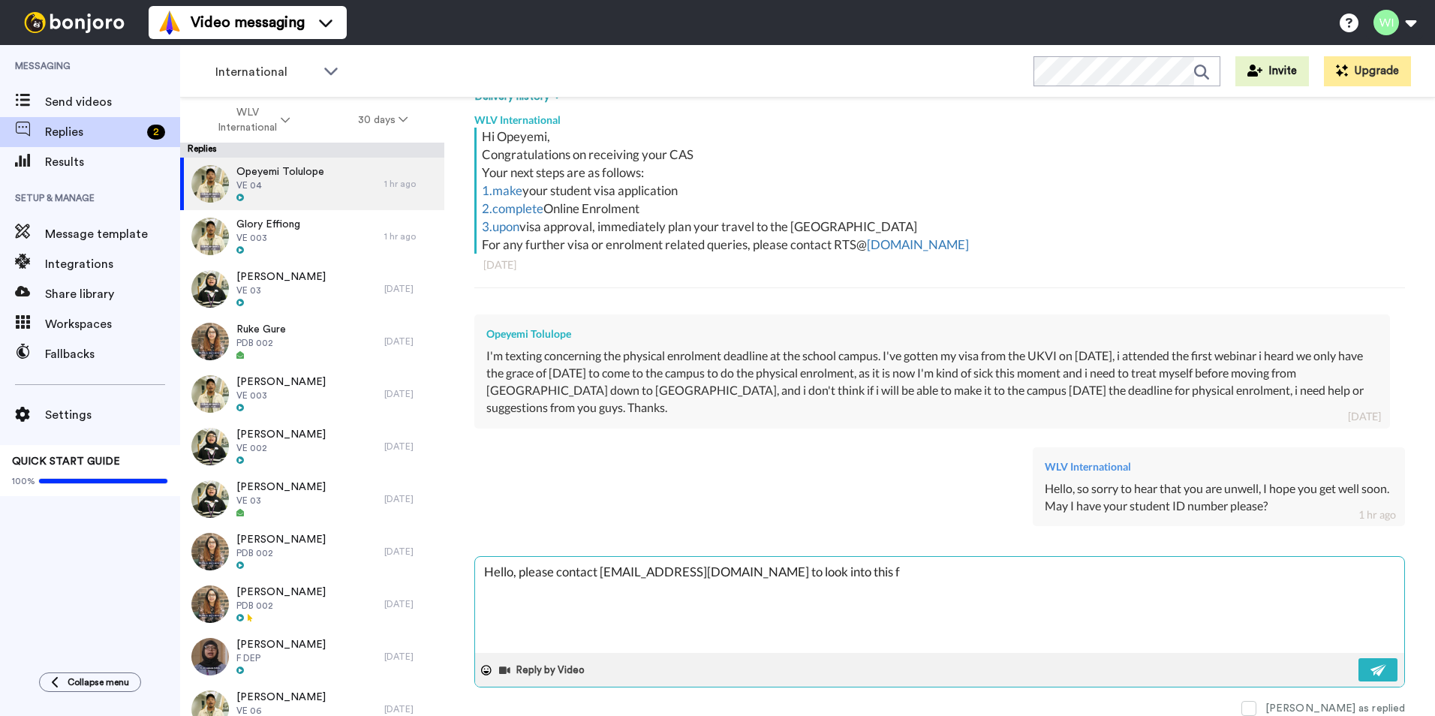
type textarea "Hello, please contact [EMAIL_ADDRESS][DOMAIN_NAME] to look into this fo"
type textarea "x"
type textarea "Hello, please contact [EMAIL_ADDRESS][DOMAIN_NAME] to look into this for"
type textarea "x"
type textarea "Hello, please contact [EMAIL_ADDRESS][DOMAIN_NAME] to look into this for"
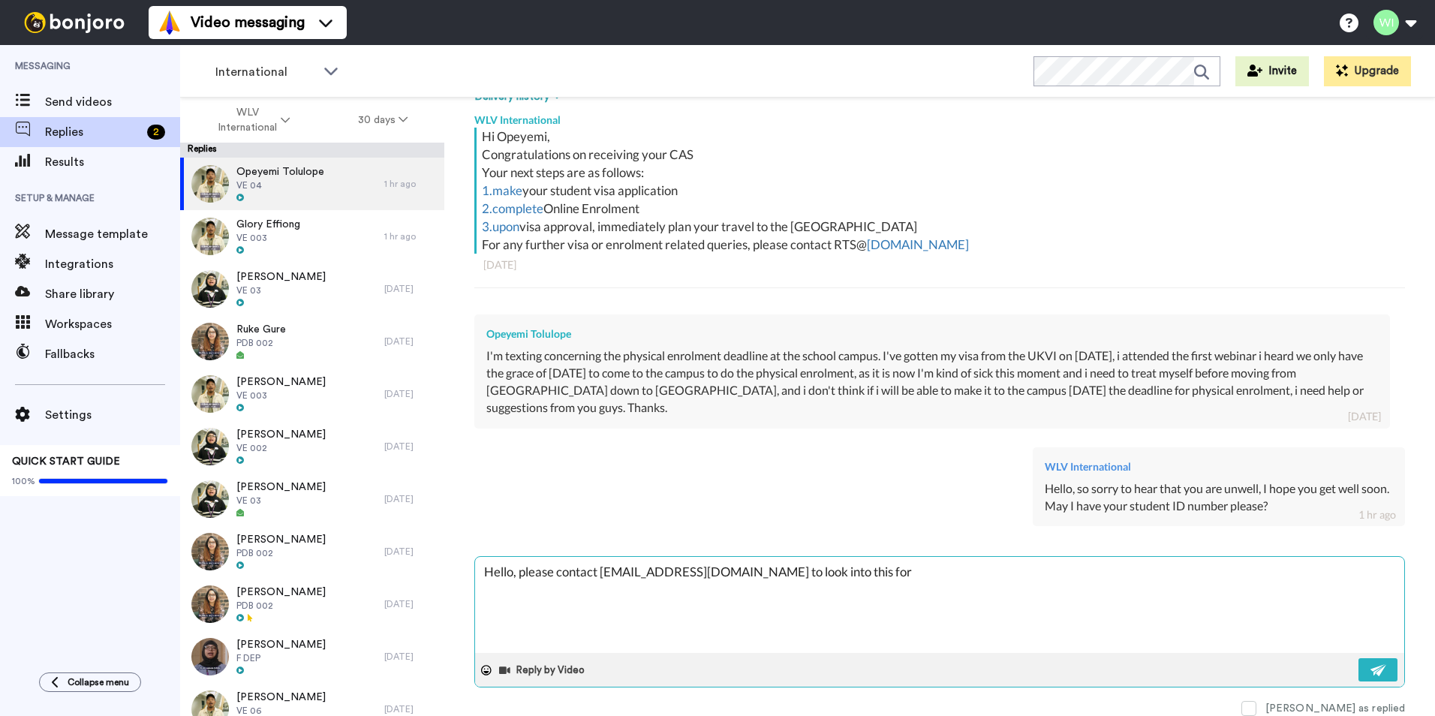
type textarea "x"
type textarea "Hello, please contact [EMAIL_ADDRESS][DOMAIN_NAME] to look into this for y"
type textarea "x"
type textarea "Hello, please contact [EMAIL_ADDRESS][DOMAIN_NAME] to look into this for yo"
type textarea "x"
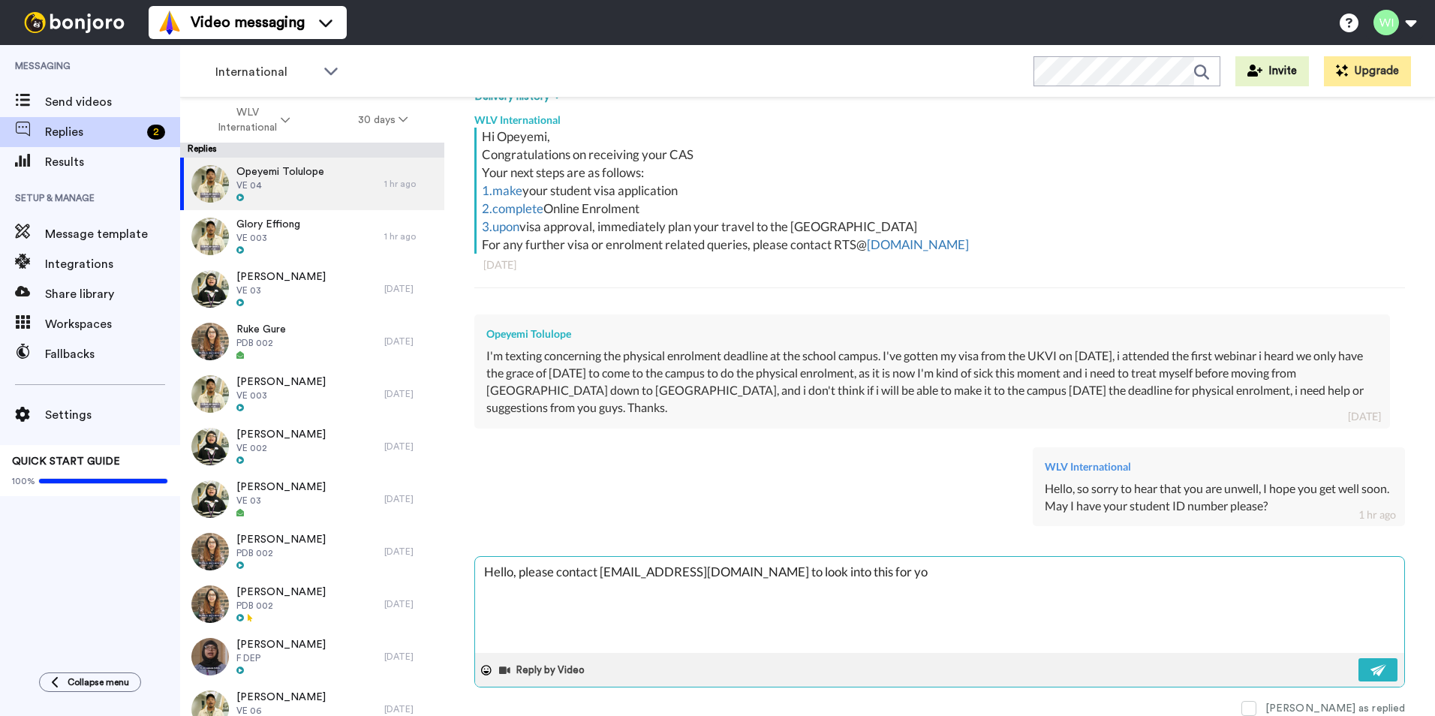
type textarea "Hello, please contact [EMAIL_ADDRESS][DOMAIN_NAME] to look into this for you"
type textarea "x"
type textarea "Hello, please contact [EMAIL_ADDRESS][DOMAIN_NAME] to look into this for you"
type textarea "x"
type textarea "Hello, please contact [EMAIL_ADDRESS][DOMAIN_NAME] to look into this for you a"
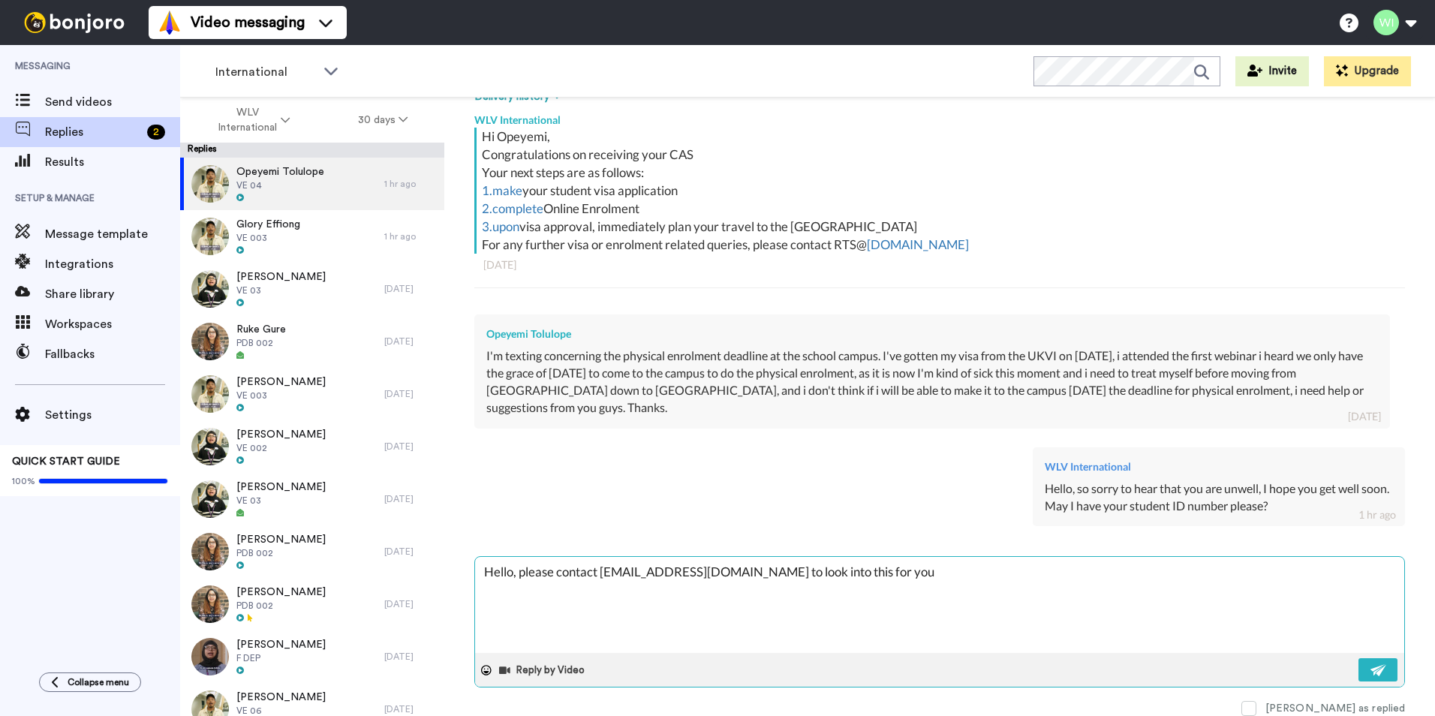
type textarea "x"
type textarea "Hello, please contact [EMAIL_ADDRESS][DOMAIN_NAME] to look into this for you as"
type textarea "x"
type textarea "Hello, please contact [EMAIL_ADDRESS][DOMAIN_NAME] to look into this for you as"
type textarea "x"
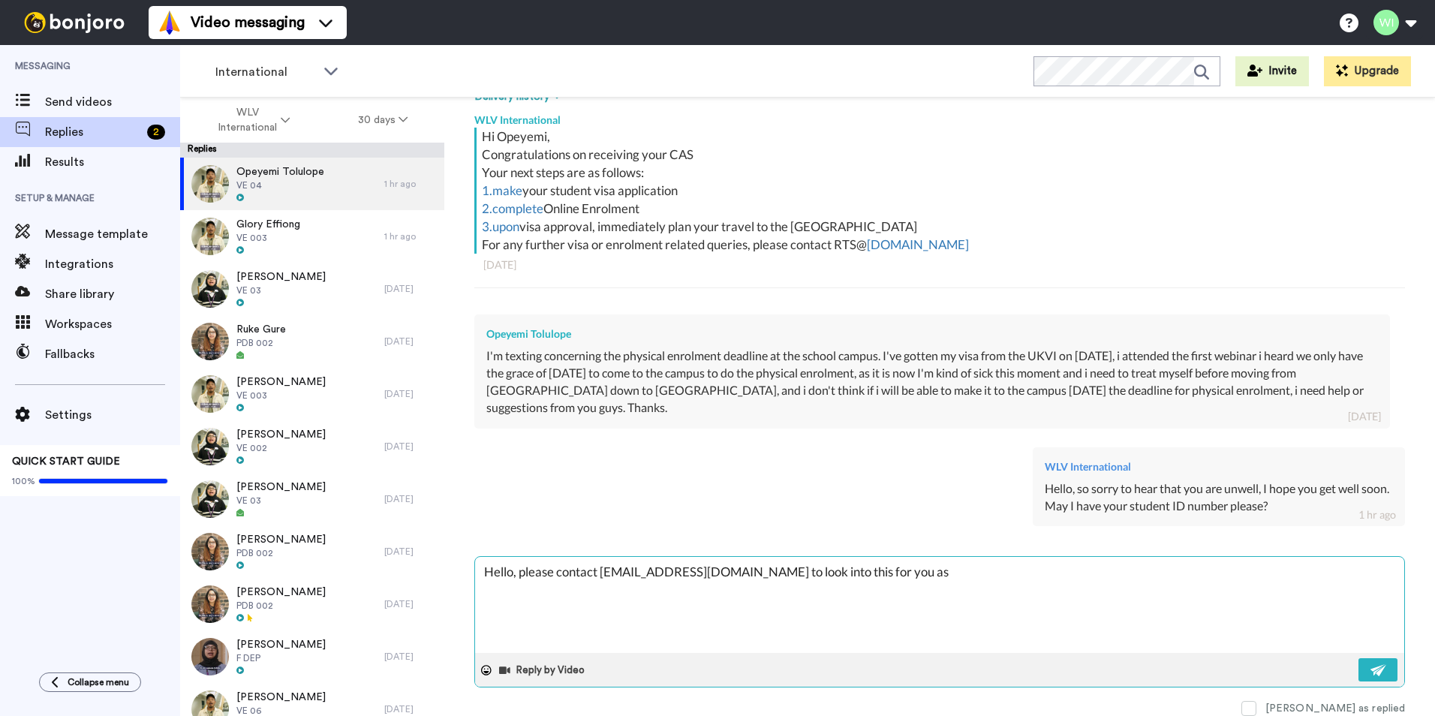
type textarea "Hello, please contact [EMAIL_ADDRESS][DOMAIN_NAME] to look into this for you as…"
type textarea "x"
type textarea "Hello, please contact [EMAIL_ADDRESS][DOMAIN_NAME] to look into this for you as…"
type textarea "x"
type textarea "Hello, please contact [EMAIL_ADDRESS][DOMAIN_NAME] to look into this for you as…"
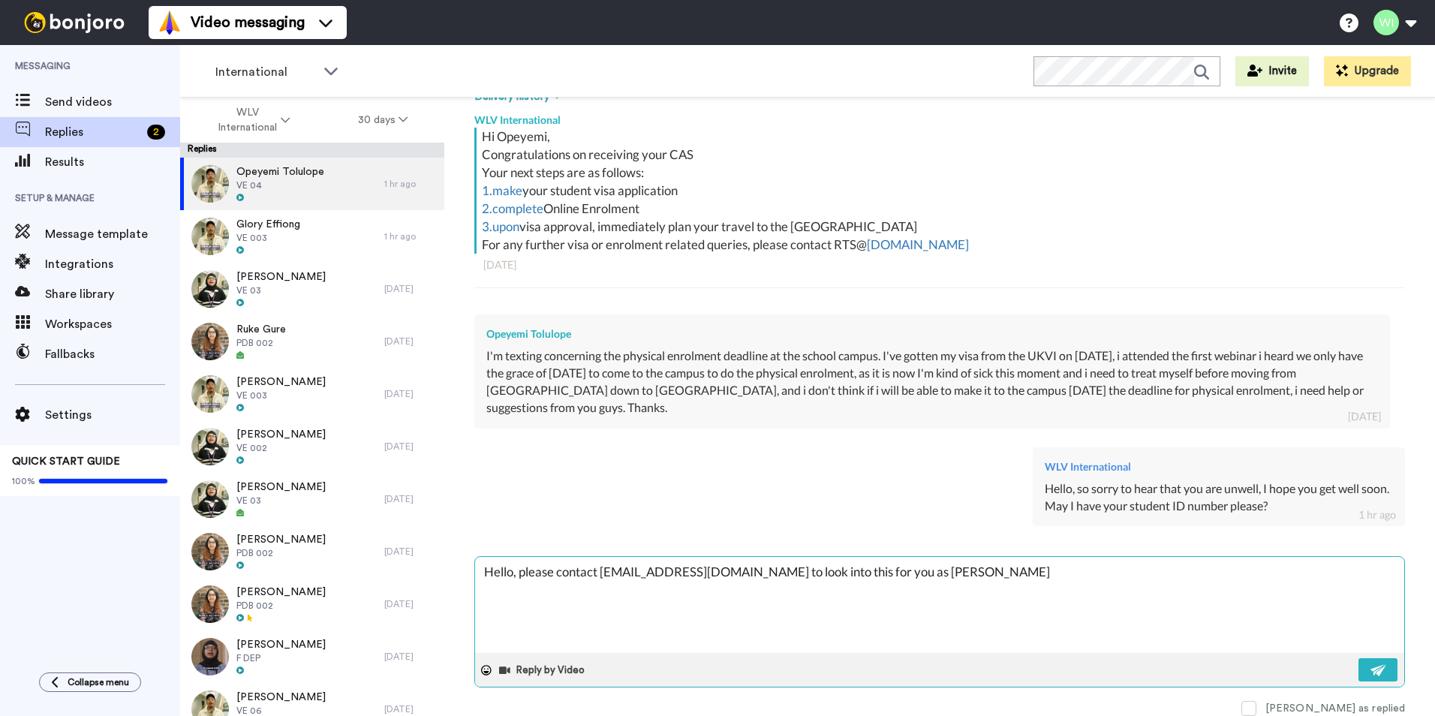
type textarea "x"
type textarea "Hello, please contact [EMAIL_ADDRESS][DOMAIN_NAME] to look into this for you as…"
type textarea "x"
type textarea "Hello, please contact [EMAIL_ADDRESS][DOMAIN_NAME] to look into this for you as…"
type textarea "x"
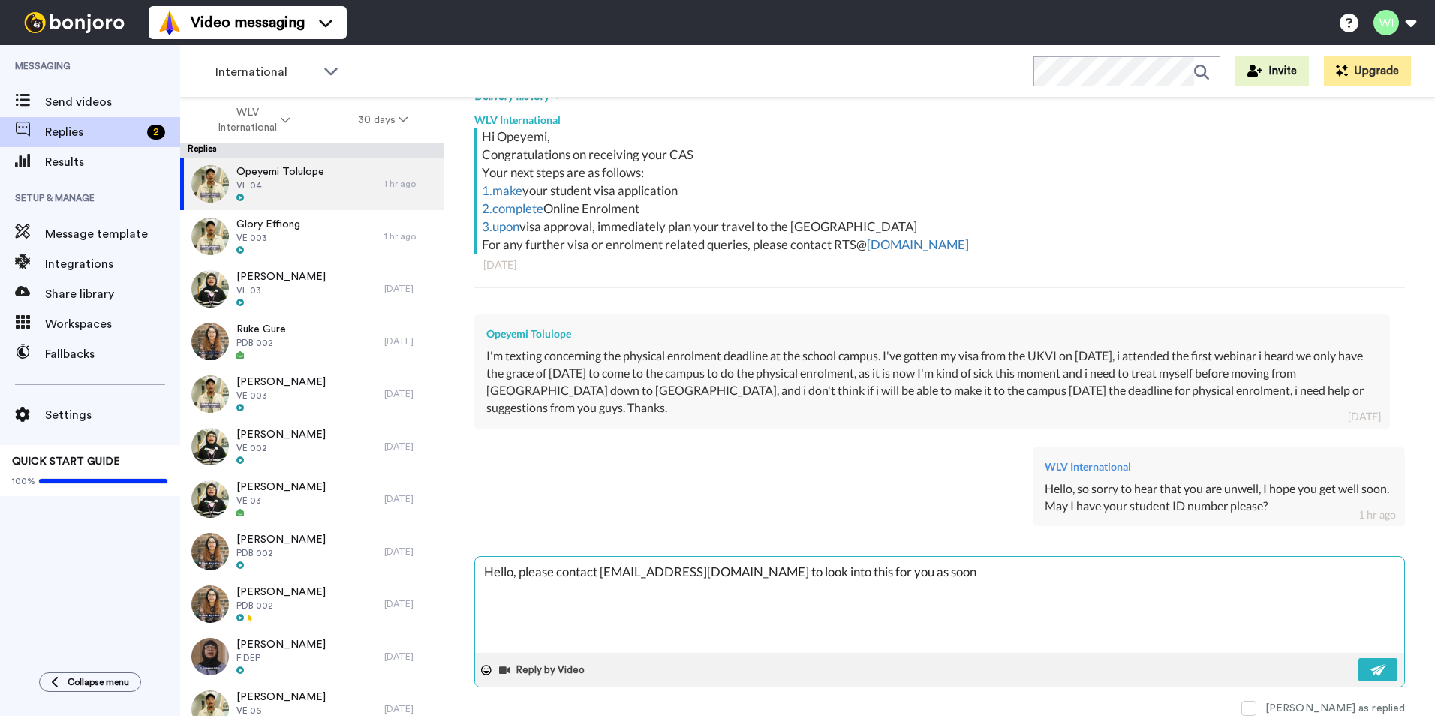
type textarea "Hello, please contact [EMAIL_ADDRESS][DOMAIN_NAME] to look into this for you as…"
type textarea "x"
type textarea "Hello, please contact [EMAIL_ADDRESS][DOMAIN_NAME] to look into this for you as…"
type textarea "x"
type textarea "Hello, please contact [EMAIL_ADDRESS][DOMAIN_NAME] to look into this for you as…"
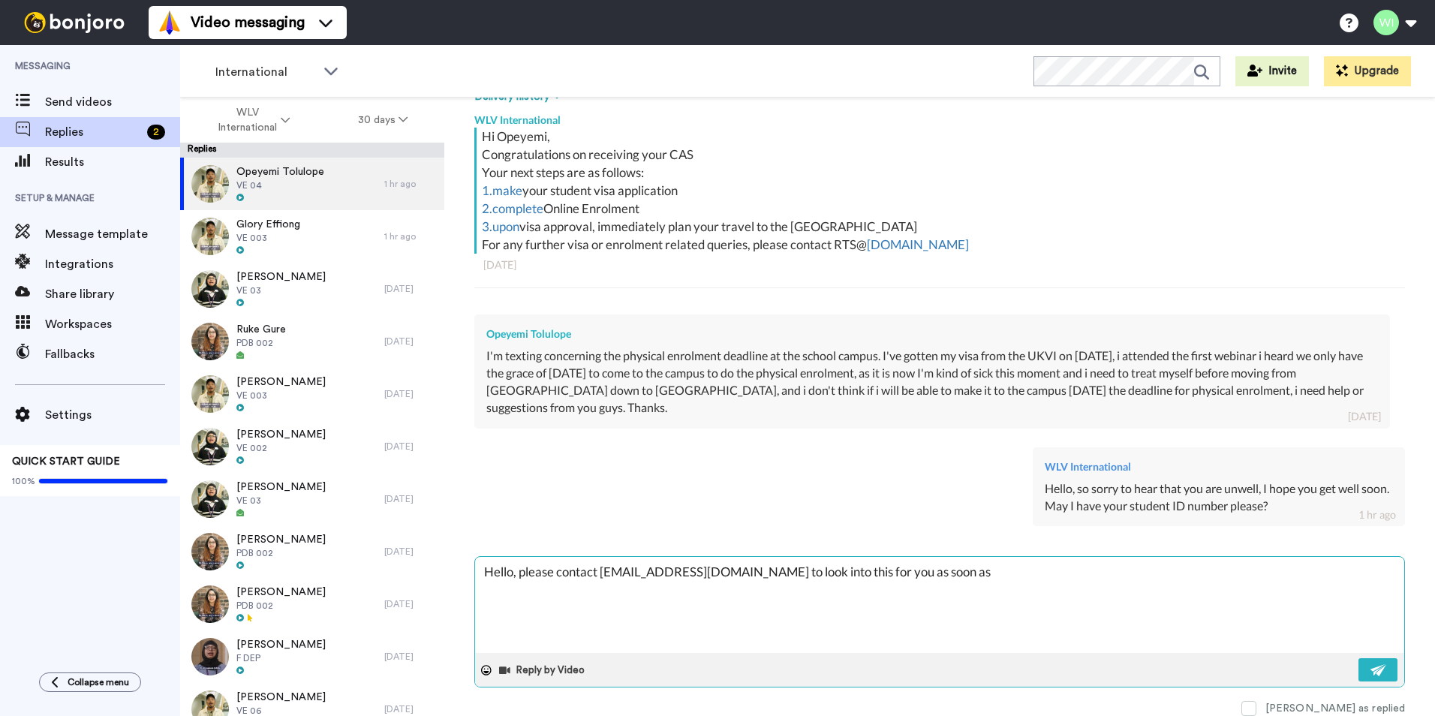
type textarea "x"
type textarea "Hello, please contact [EMAIL_ADDRESS][DOMAIN_NAME] to look into this for you as…"
type textarea "x"
type textarea "Hello, please contact [EMAIL_ADDRESS][DOMAIN_NAME] to look into this for you as…"
type textarea "x"
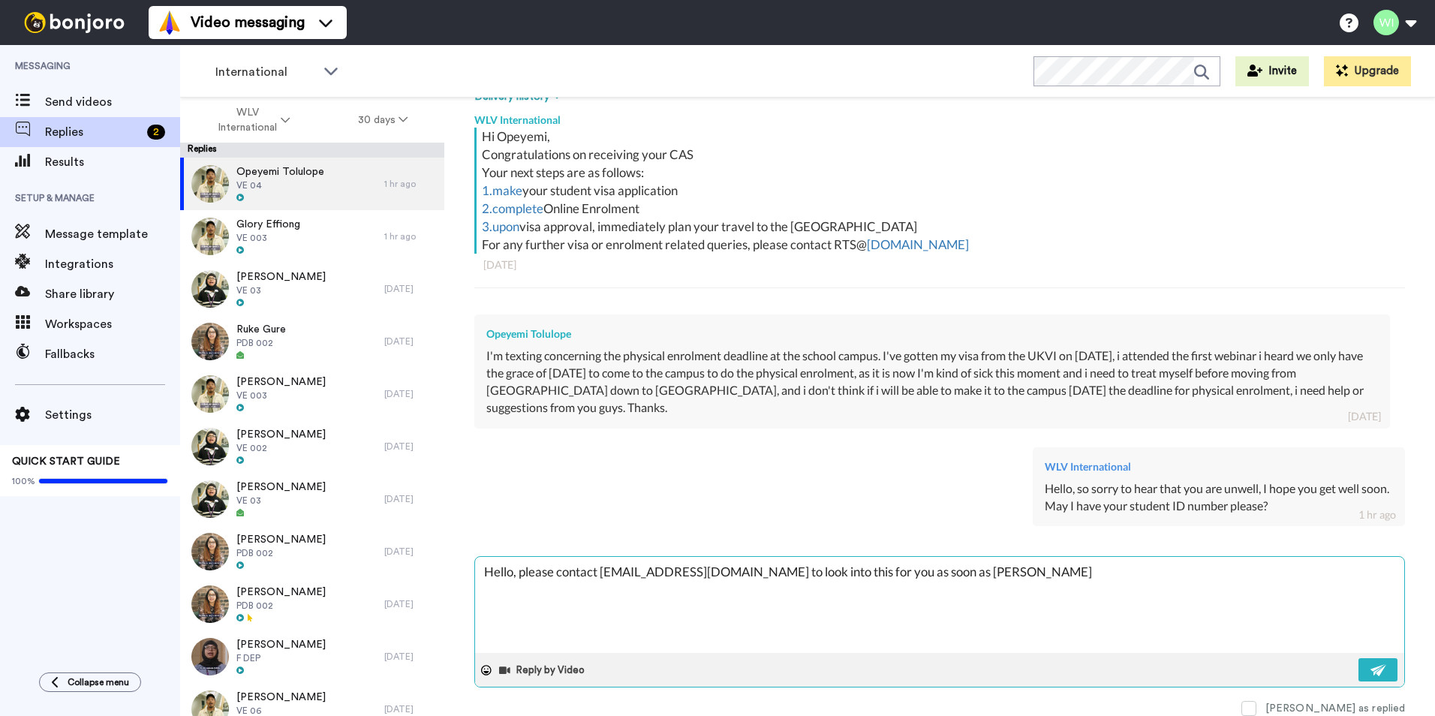
type textarea "Hello, please contact [EMAIL_ADDRESS][DOMAIN_NAME] to look into this for you as…"
type textarea "x"
type textarea "Hello, please contact [EMAIL_ADDRESS][DOMAIN_NAME] to look into this for you as…"
type textarea "x"
type textarea "Hello, please contact [EMAIL_ADDRESS][DOMAIN_NAME] to look into this for you as…"
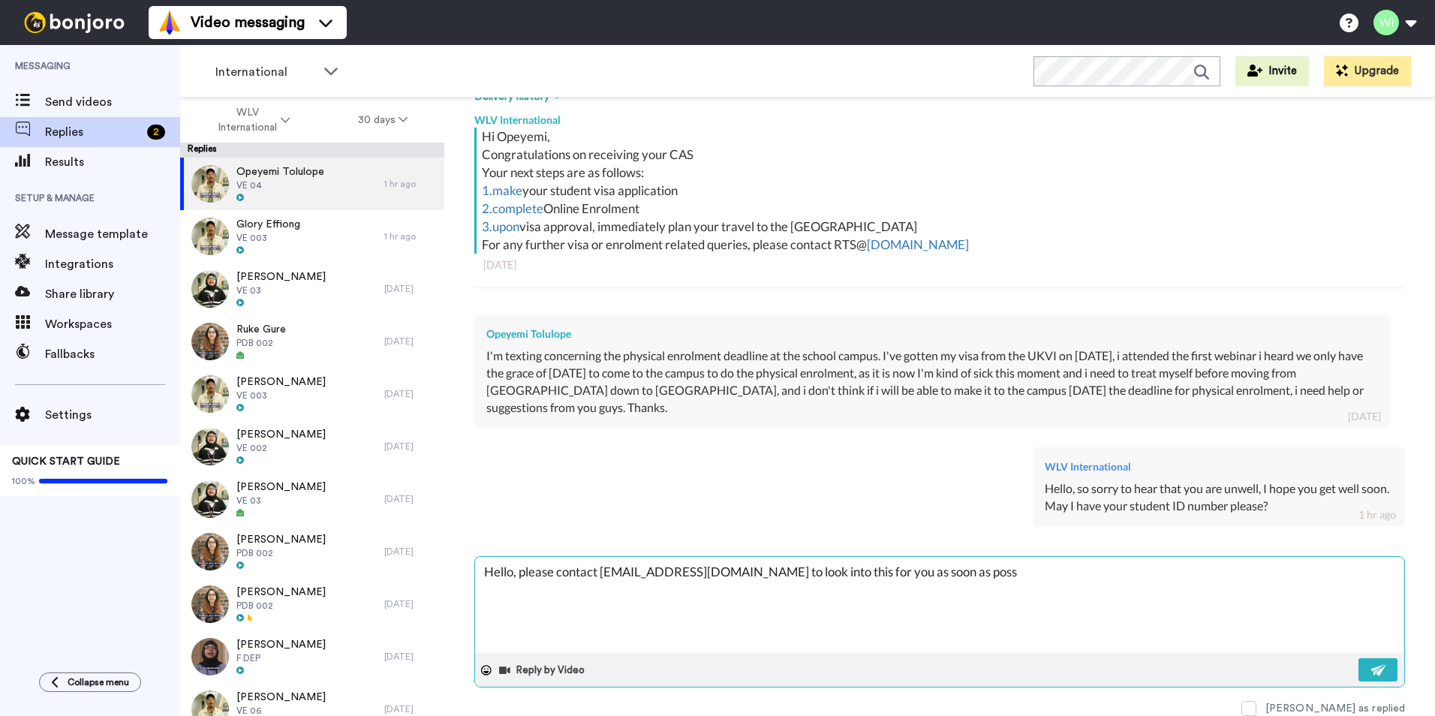
type textarea "x"
type textarea "Hello, please contact [EMAIL_ADDRESS][DOMAIN_NAME] to look into this for you as…"
type textarea "x"
type textarea "Hello, please contact [EMAIL_ADDRESS][DOMAIN_NAME] to look into this for you as…"
type textarea "x"
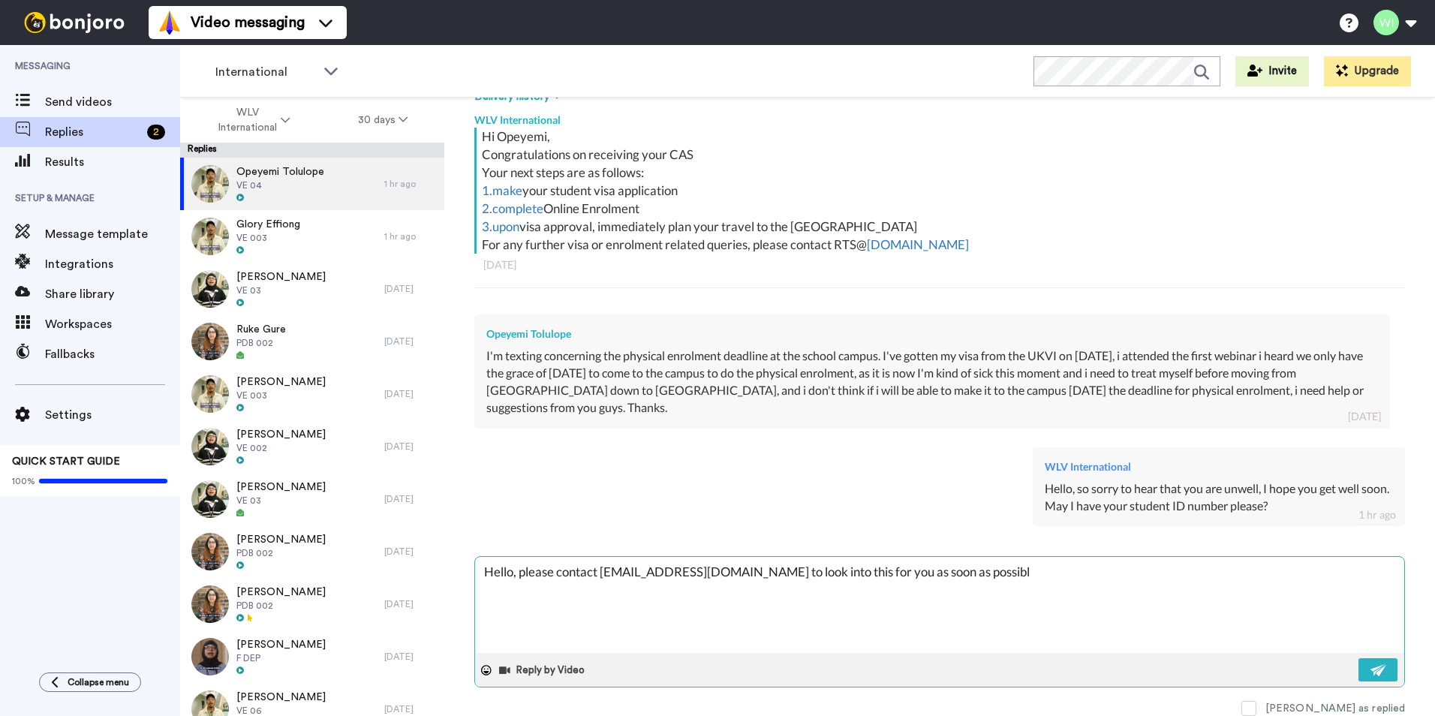
type textarea "Hello, please contact [EMAIL_ADDRESS][DOMAIN_NAME] to look into this for you as…"
type textarea "x"
type textarea "Hello, please contact [EMAIL_ADDRESS][DOMAIN_NAME] to look into this for you as…"
type textarea "x"
type textarea "Hello, please contact [EMAIL_ADDRESS][DOMAIN_NAME] to look into this for you as…"
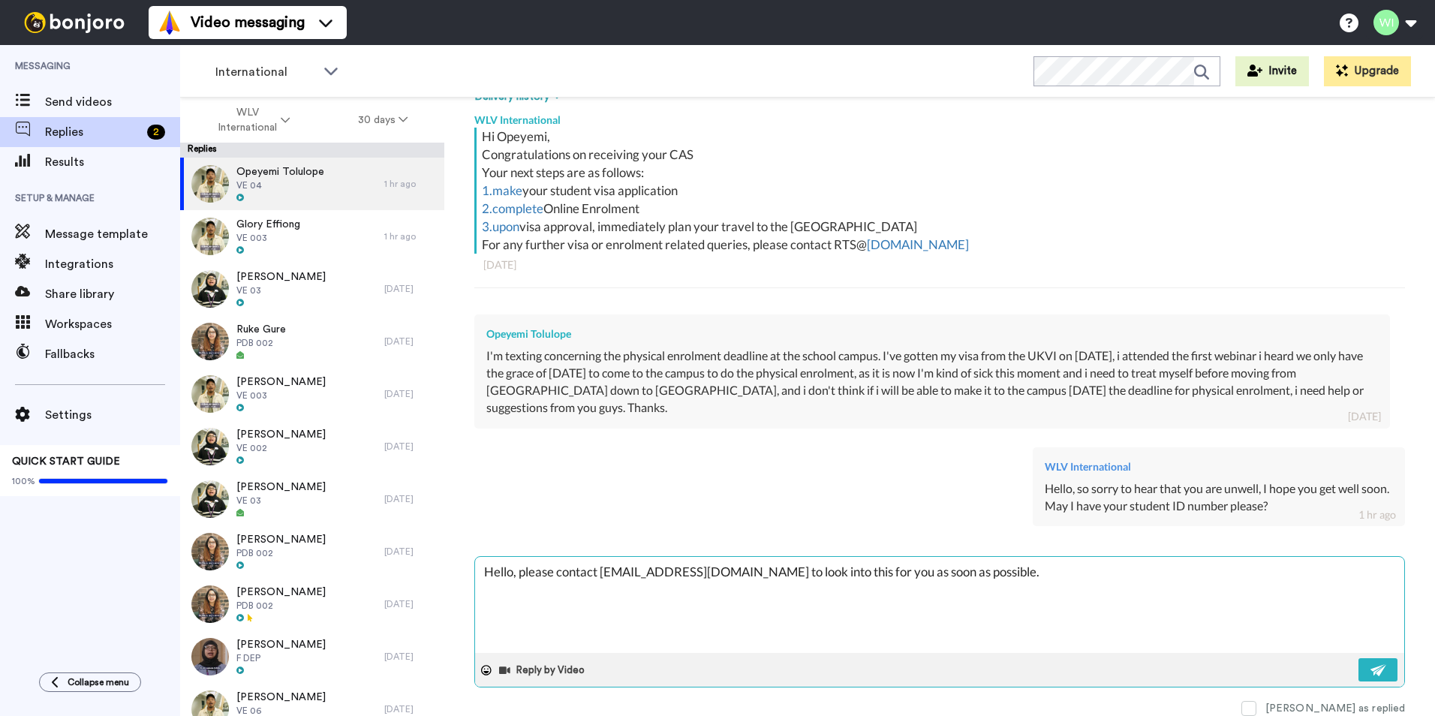
type textarea "x"
type textarea "Hello, please contact [EMAIL_ADDRESS][DOMAIN_NAME] to look into this for you as…"
type textarea "x"
type textarea "Hello, please contact [EMAIL_ADDRESS][DOMAIN_NAME] to look into this for you as…"
type textarea "x"
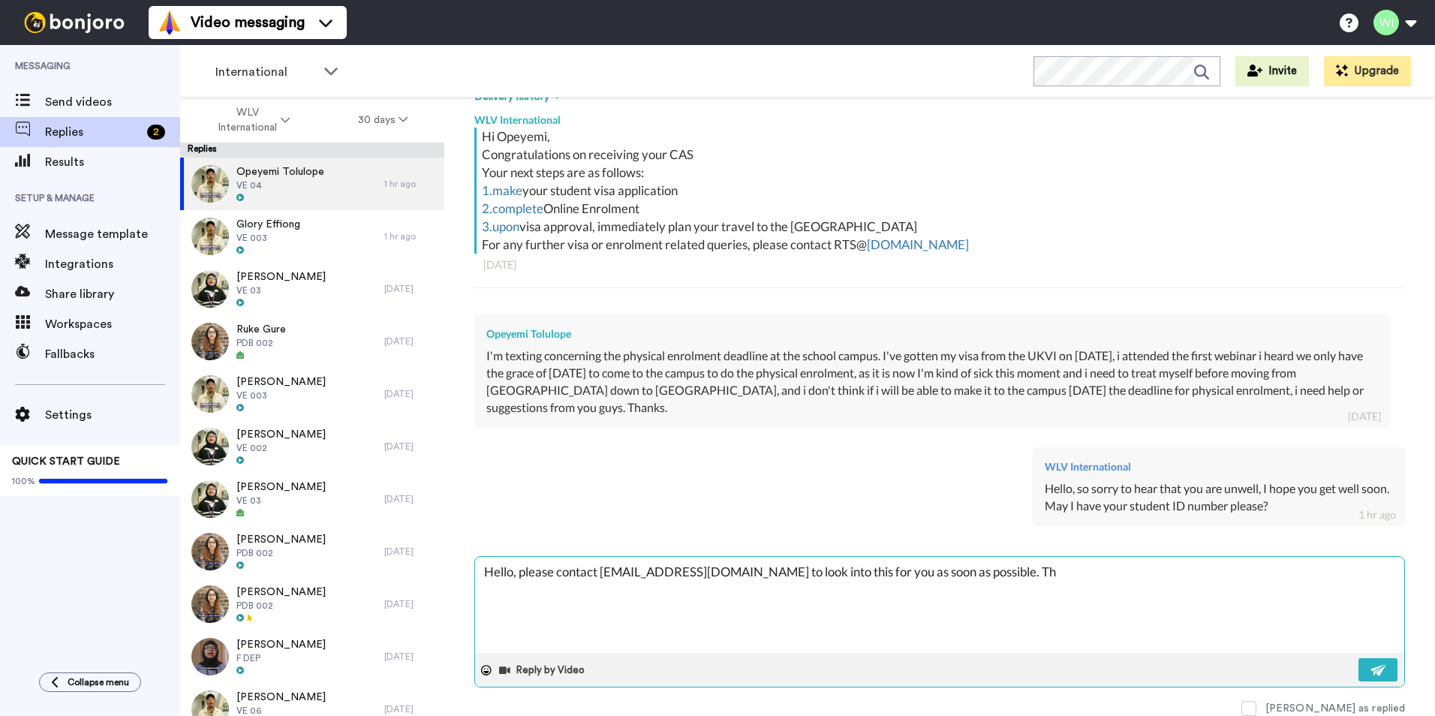
type textarea "Hello, please contact [EMAIL_ADDRESS][DOMAIN_NAME] to look into this for you as…"
drag, startPoint x: 1169, startPoint y: 571, endPoint x: 920, endPoint y: 572, distance: 248.5
click at [920, 572] on textarea "Hello, please contact [EMAIL_ADDRESS][DOMAIN_NAME] to look into this for you as…" at bounding box center [939, 605] width 929 height 96
click at [480, 576] on textarea "Hello, please contact [EMAIL_ADDRESS][DOMAIN_NAME] to look into this for you as…" at bounding box center [939, 605] width 929 height 96
paste textarea "The deadline is mandatory for every student"
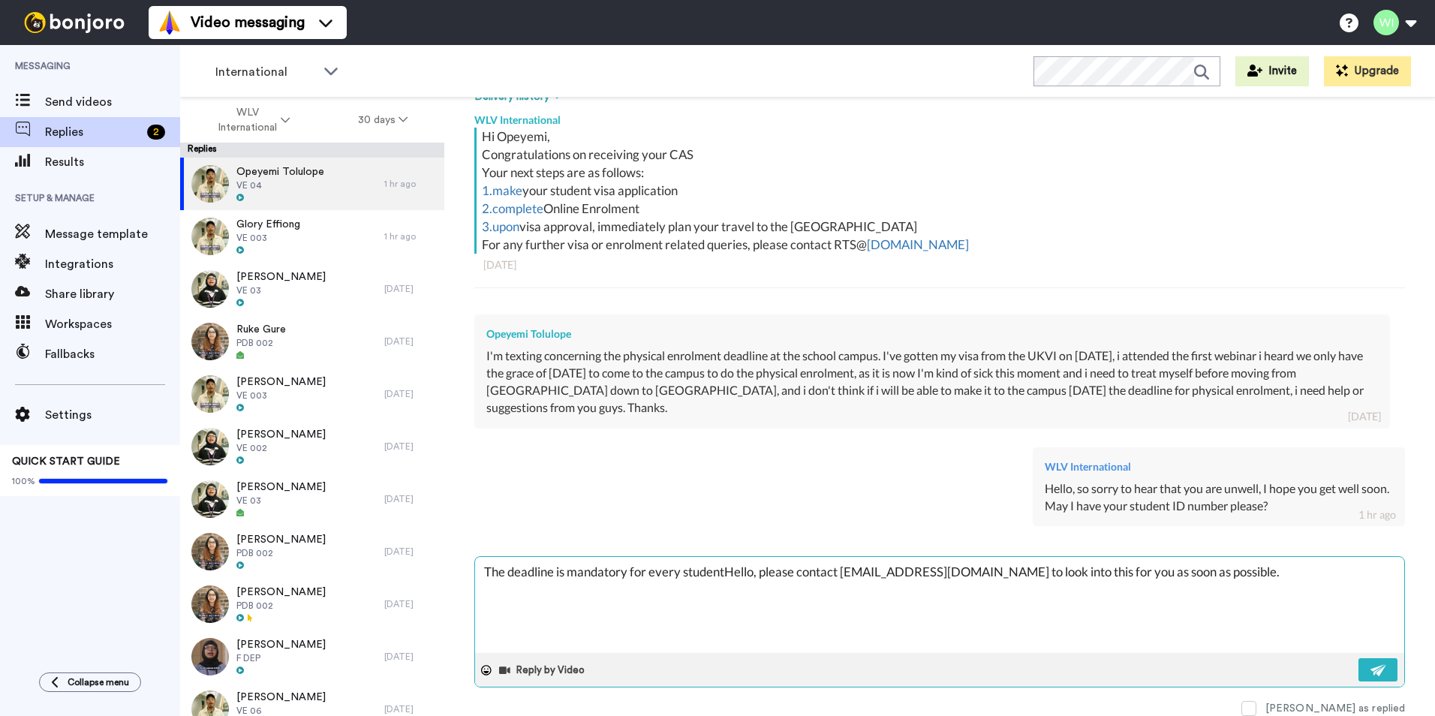
drag, startPoint x: 557, startPoint y: 569, endPoint x: 586, endPoint y: 622, distance: 60.8
click at [565, 584] on textarea "The deadline is mandatory for every studentHello, please contact [EMAIL_ADDRESS…" at bounding box center [939, 605] width 929 height 96
click at [592, 596] on textarea "The deadline is mandatory for every studentHello, please contact [EMAIL_ADDRESS…" at bounding box center [939, 605] width 929 height 96
click at [559, 570] on textarea "The deadline is mandatory for every studentHello, please contact [EMAIL_ADDRESS…" at bounding box center [939, 605] width 929 height 96
drag, startPoint x: 834, startPoint y: 574, endPoint x: 823, endPoint y: 584, distance: 15.4
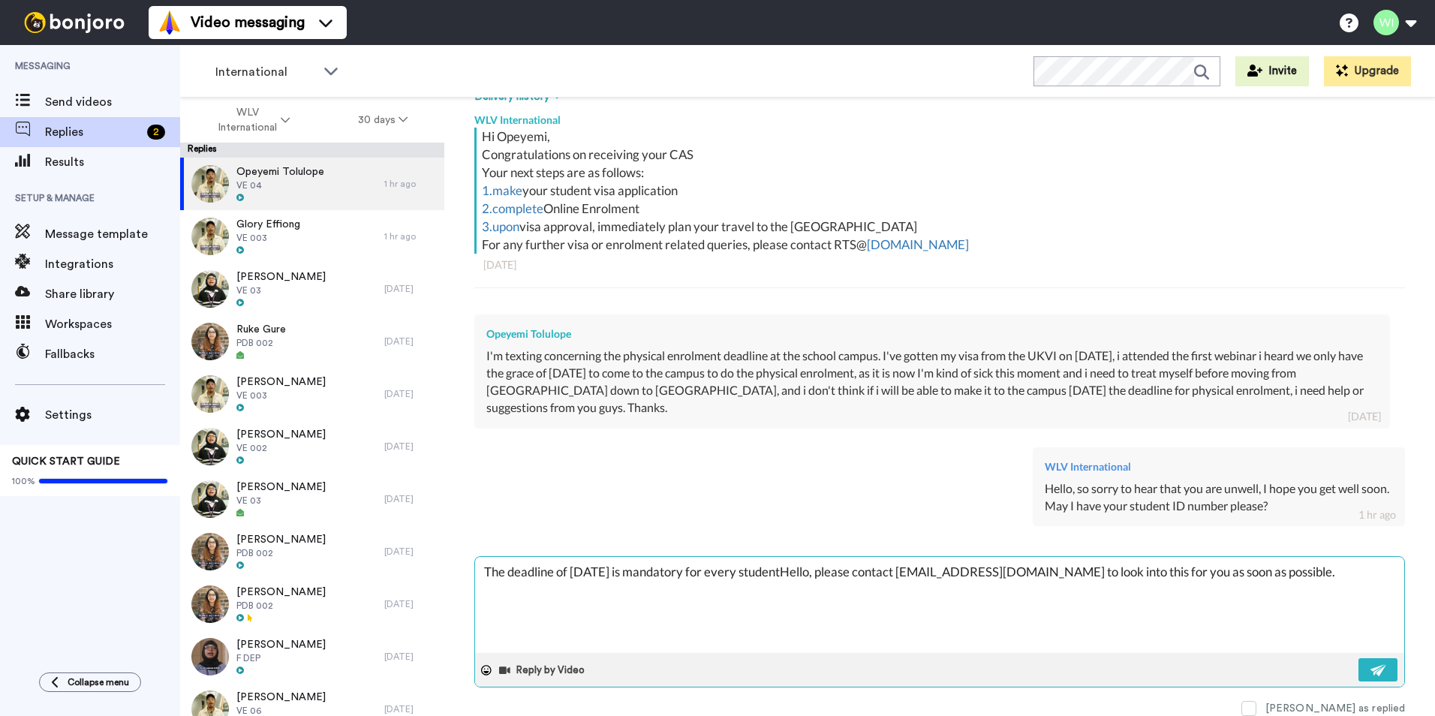
click at [833, 574] on textarea "The deadline of [DATE] is mandatory for every studentHello, please contact [EMA…" at bounding box center [939, 605] width 929 height 96
click at [836, 576] on textarea "The deadline of [DATE] is mandatory for every studentHello, please contact [EMA…" at bounding box center [939, 605] width 929 height 96
drag, startPoint x: 1061, startPoint y: 573, endPoint x: 1034, endPoint y: 574, distance: 27.0
click at [1034, 574] on textarea "The deadline of [DATE] is mandatory for every student and cannot e extended any…" at bounding box center [939, 605] width 929 height 96
paste textarea "Hello"
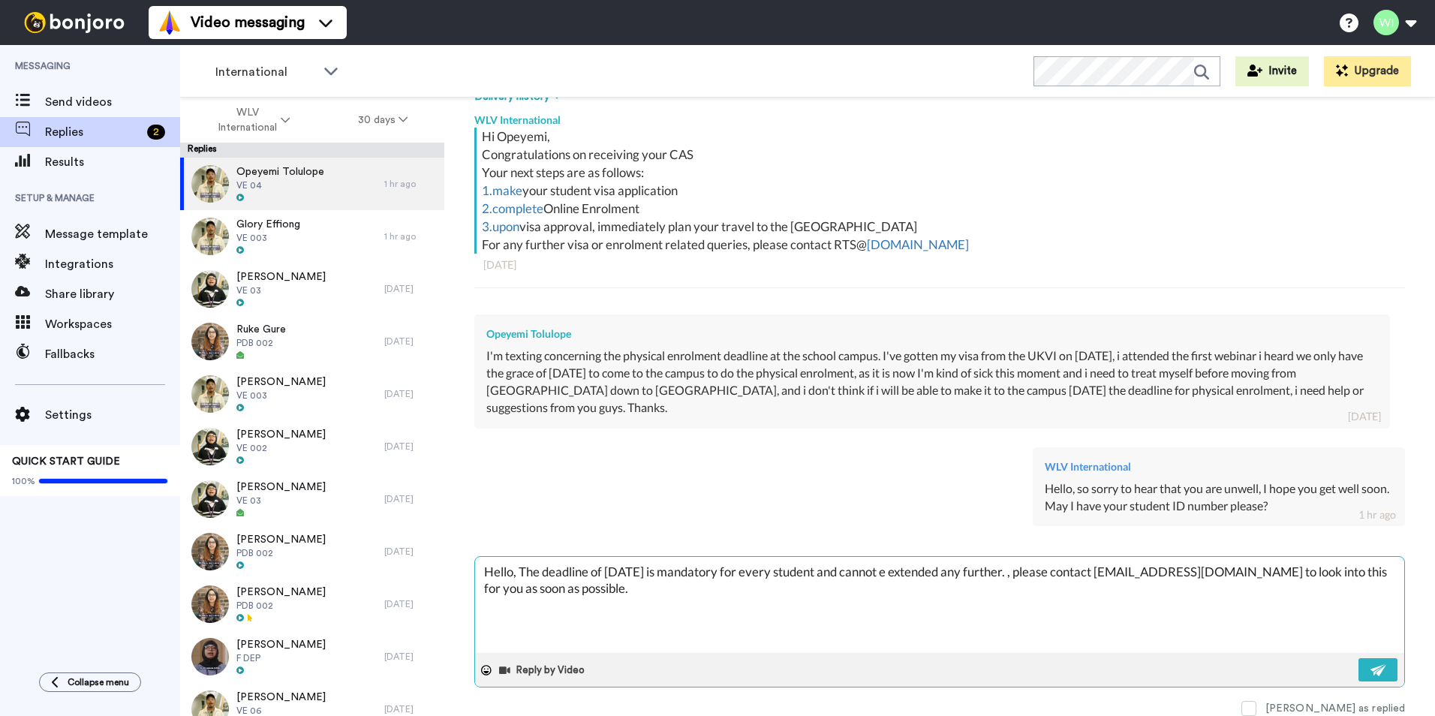
drag, startPoint x: 525, startPoint y: 569, endPoint x: 525, endPoint y: 577, distance: 7.5
click at [526, 569] on textarea "Hello, The deadline of [DATE] is mandatory for every student and cannot e exten…" at bounding box center [939, 605] width 929 height 96
click at [936, 573] on textarea "Hello, the deadline of [DATE] is mandatory for every student and cannot e exten…" at bounding box center [939, 605] width 929 height 96
click at [1026, 576] on textarea "Hello, the deadline of [DATE] is mandatory for every student and cannot be exte…" at bounding box center [939, 605] width 929 height 96
drag, startPoint x: 1046, startPoint y: 573, endPoint x: 1046, endPoint y: 589, distance: 15.8
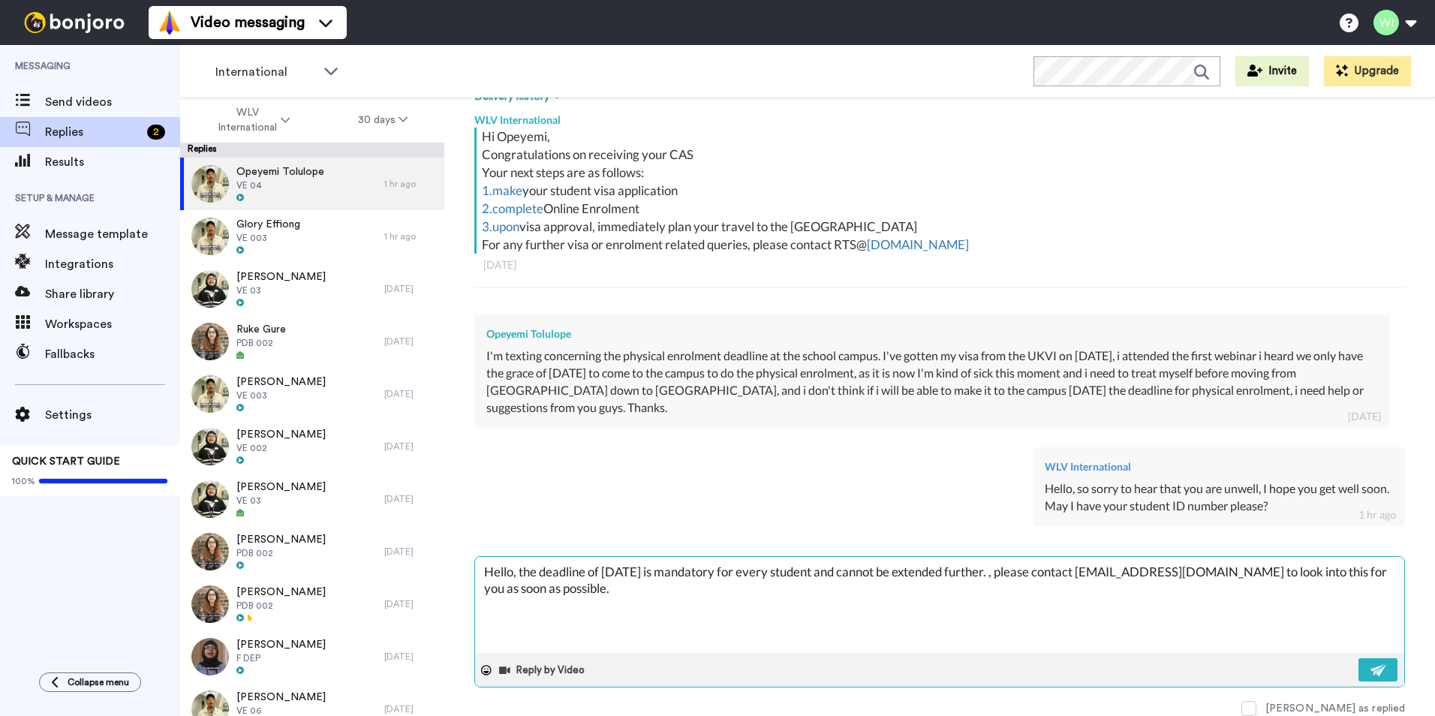
click at [1047, 579] on textarea "Hello, the deadline of [DATE] is mandatory for every student and cannot be exte…" at bounding box center [939, 605] width 929 height 96
click at [608, 583] on textarea "Hello, the deadline of [DATE] is mandatory for every student and cannot be exte…" at bounding box center [939, 605] width 929 height 96
click at [1055, 573] on textarea "Hello, the deadline of [DATE] is mandatory for every student and cannot be exte…" at bounding box center [939, 605] width 929 height 96
click at [1302, 574] on textarea "Hello, the deadline of [DATE] is mandatory for every student and cannot be exte…" at bounding box center [939, 605] width 929 height 96
click at [1371, 669] on img at bounding box center [1379, 670] width 17 height 12
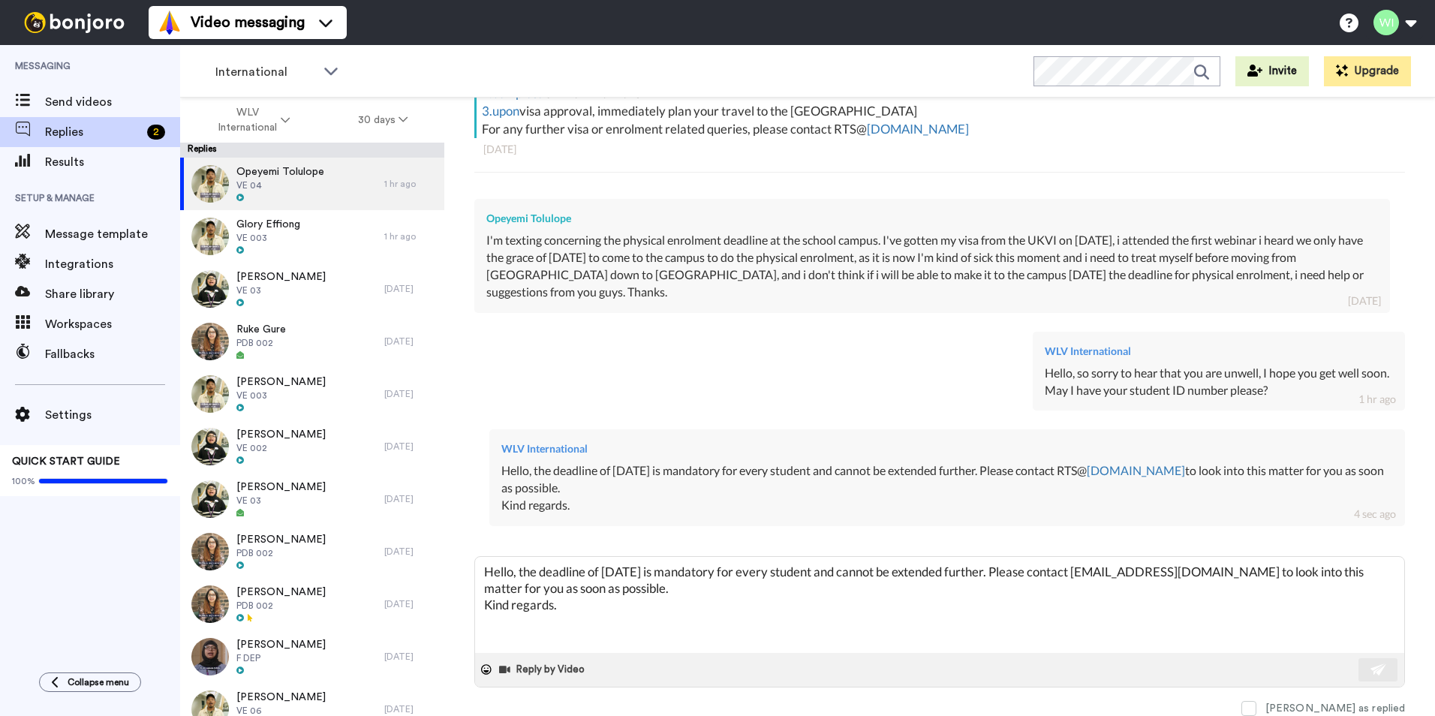
scroll to position [212, 0]
